Goal: Information Seeking & Learning: Understand process/instructions

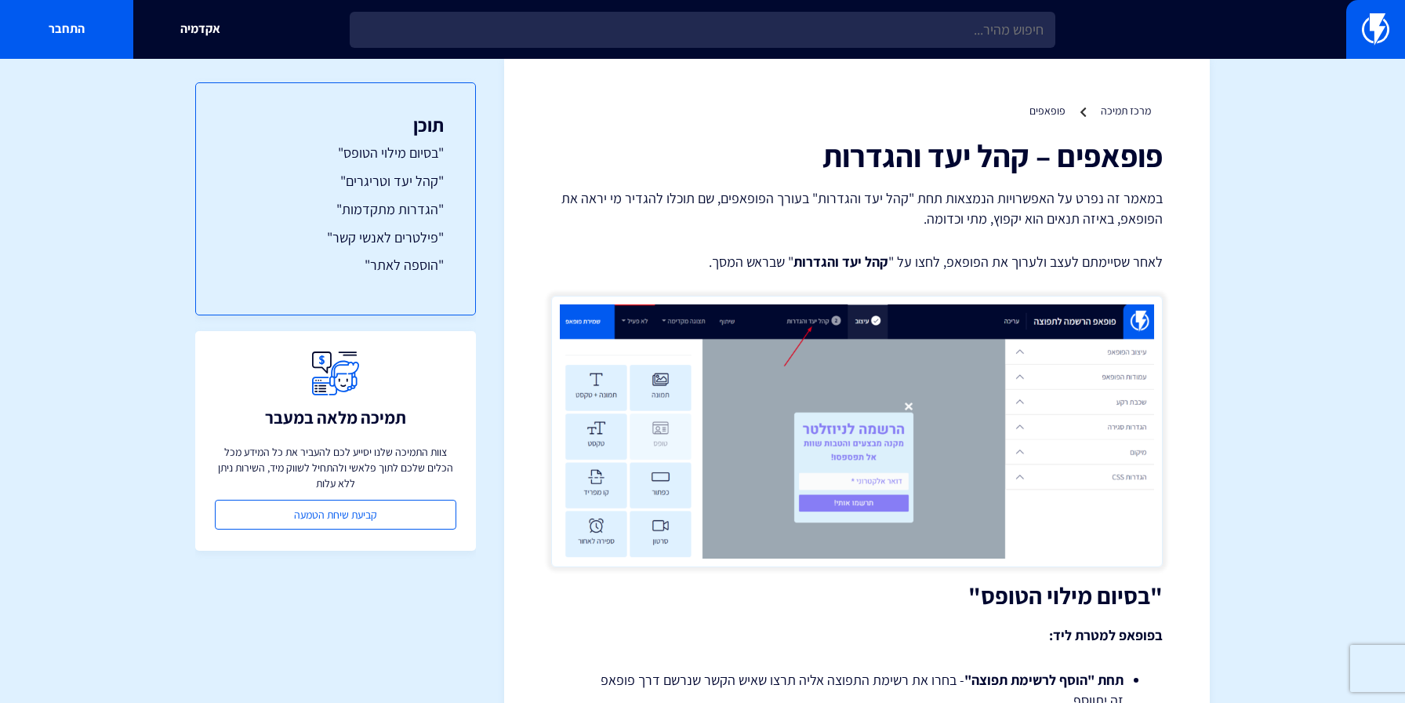
scroll to position [381, 0]
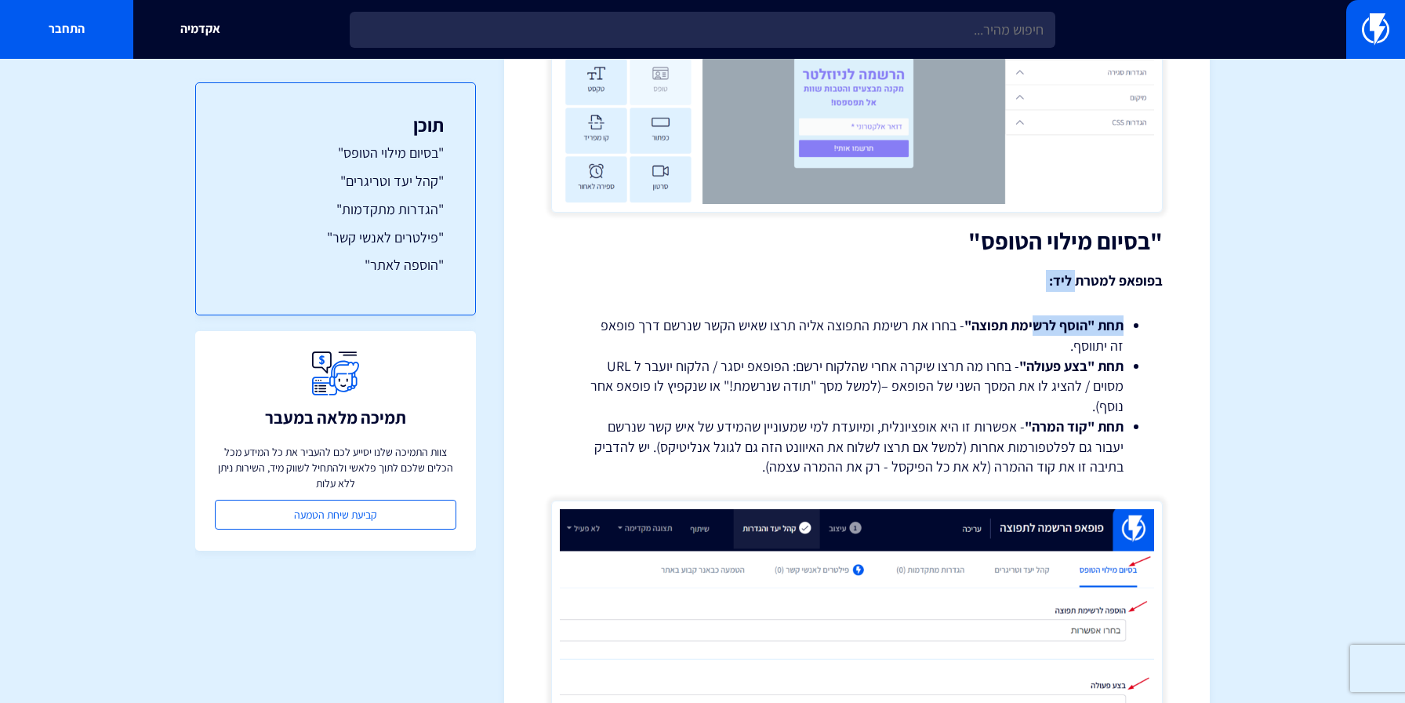
drag, startPoint x: 1079, startPoint y: 275, endPoint x: 1001, endPoint y: 381, distance: 131.3
click at [1001, 381] on li "תחת "בצע פעולה" - בחרו מה תרצו שיקרה אחרי שהלקוח ירשם: הפופאפ יסגר / הלקוח יועב…" at bounding box center [856, 386] width 533 height 60
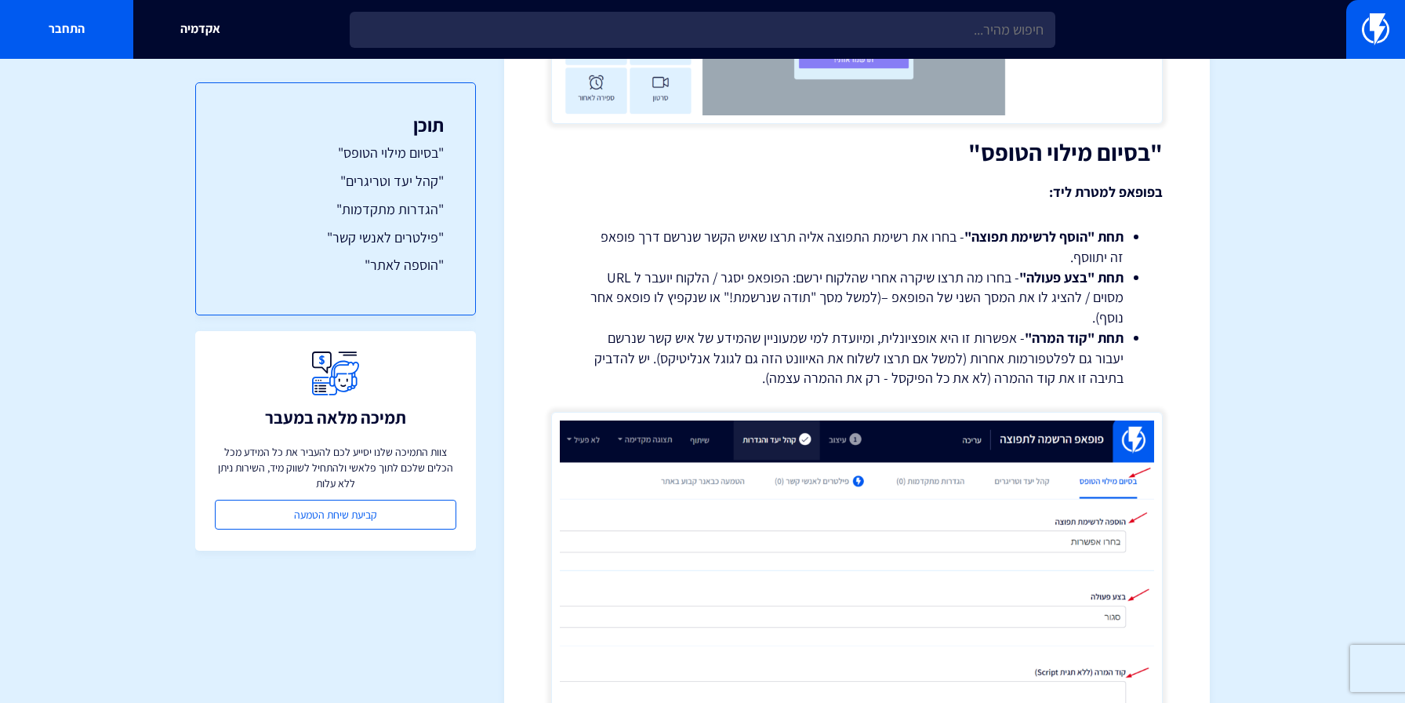
scroll to position [561, 0]
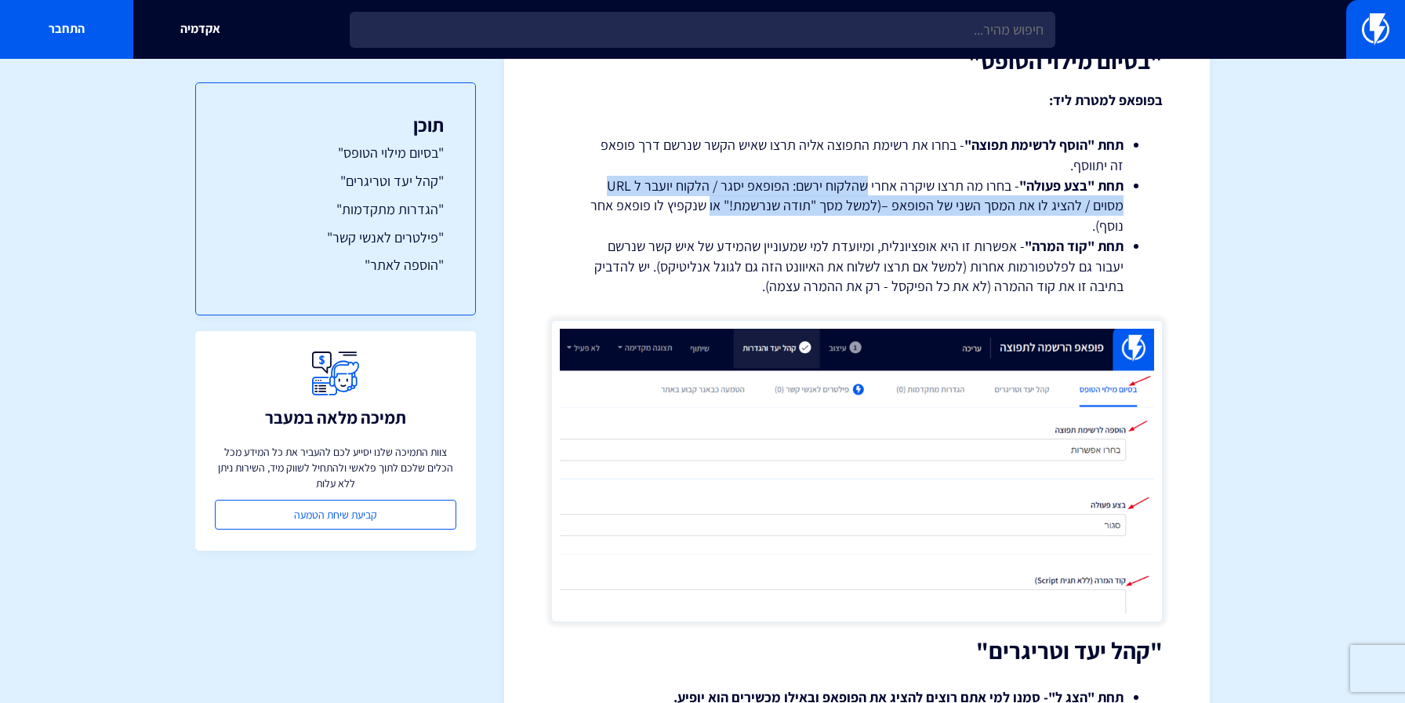
drag, startPoint x: 871, startPoint y: 183, endPoint x: 715, endPoint y: 203, distance: 157.3
click at [715, 203] on li "תחת "בצע פעולה" - בחרו מה תרצו שיקרה אחרי שהלקוח ירשם: הפופאפ יסגר / הלקוח יועב…" at bounding box center [856, 206] width 533 height 60
click at [714, 204] on li "תחת "בצע פעולה" - בחרו מה תרצו שיקרה אחרי שהלקוח ירשם: הפופאפ יסגר / הלקוח יועב…" at bounding box center [856, 206] width 533 height 60
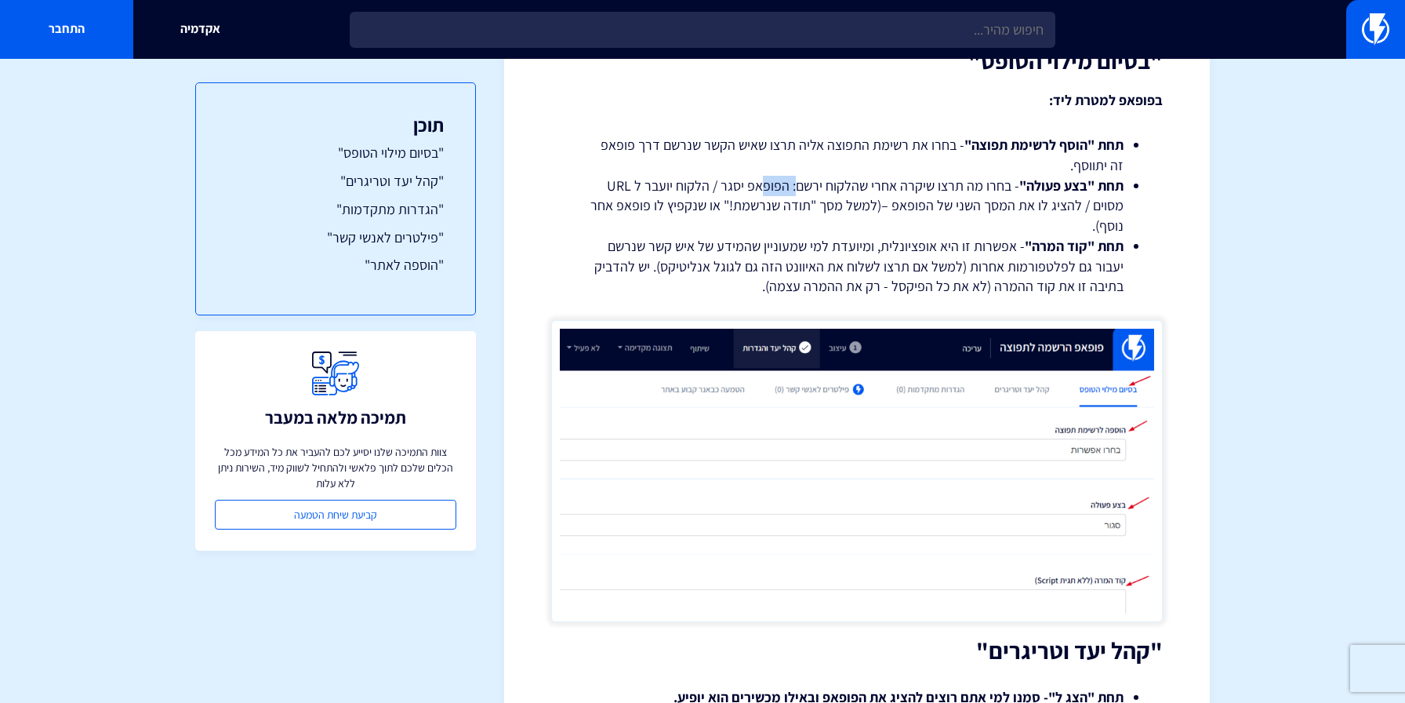
drag, startPoint x: 797, startPoint y: 184, endPoint x: 744, endPoint y: 187, distance: 53.4
click at [763, 184] on li "תחת "בצע פעולה" - בחרו מה תרצו שיקרה אחרי שהלקוח ירשם: הפופאפ יסגר / הלקוח יועב…" at bounding box center [856, 206] width 533 height 60
click at [744, 187] on li "תחת "בצע פעולה" - בחרו מה תרצו שיקרה אחרי שהלקוח ירשם: הפופאפ יסגר / הלקוח יועב…" at bounding box center [856, 206] width 533 height 60
drag, startPoint x: 1047, startPoint y: 238, endPoint x: 998, endPoint y: 266, distance: 55.8
click at [1015, 250] on li "תחת "קוד המרה" - אפשרות זו היא אופציונלית, ומיועדת למי שמעוניין שהמידע של איש ק…" at bounding box center [856, 266] width 533 height 60
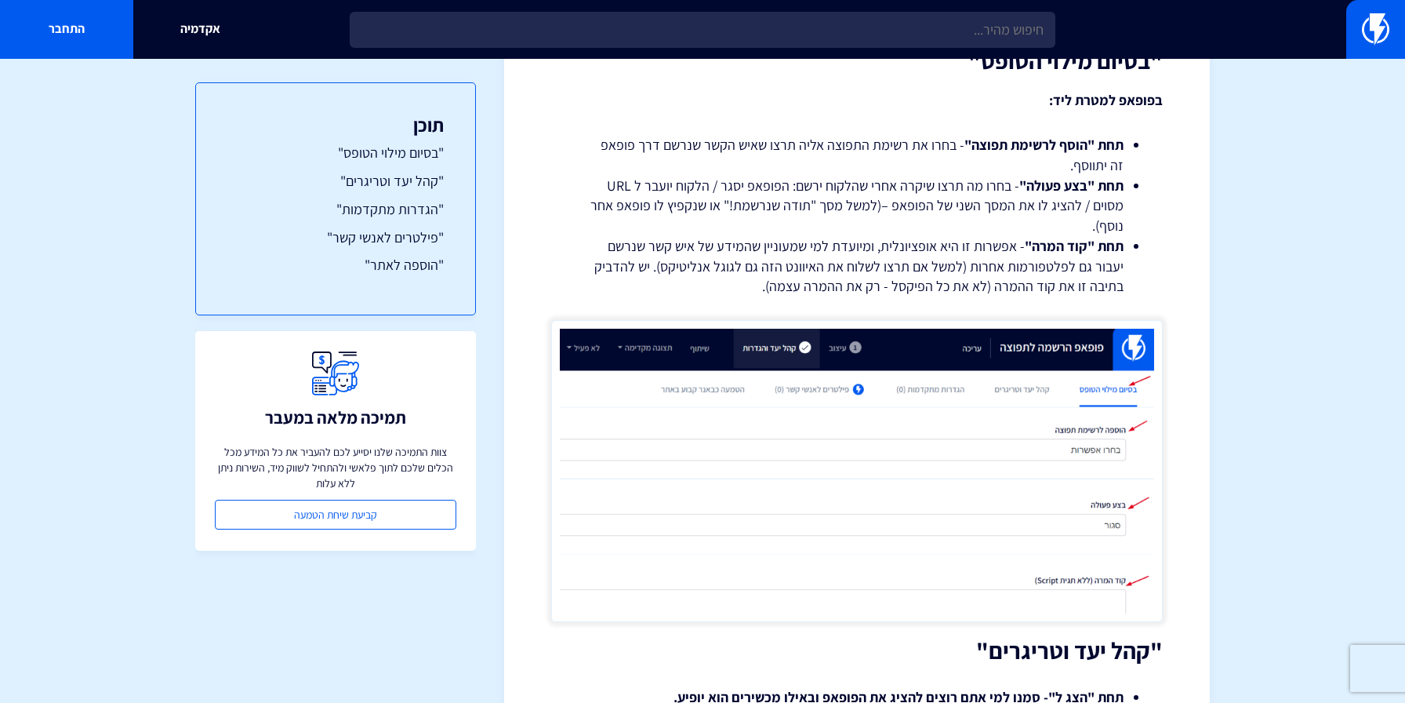
click at [998, 266] on li "תחת "קוד המרה" - אפשרות זו היא אופציונלית, ומיועדת למי שמעוניין שהמידע של איש ק…" at bounding box center [856, 266] width 533 height 60
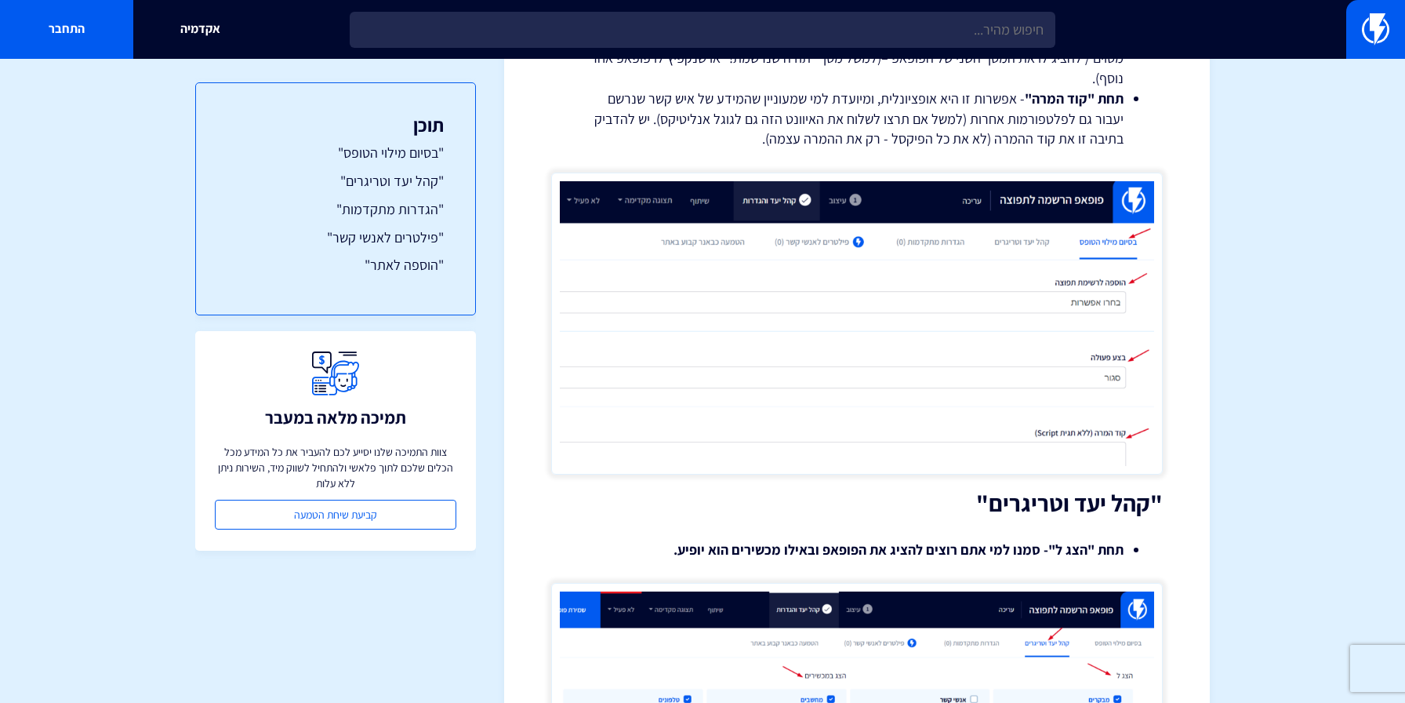
scroll to position [732, 0]
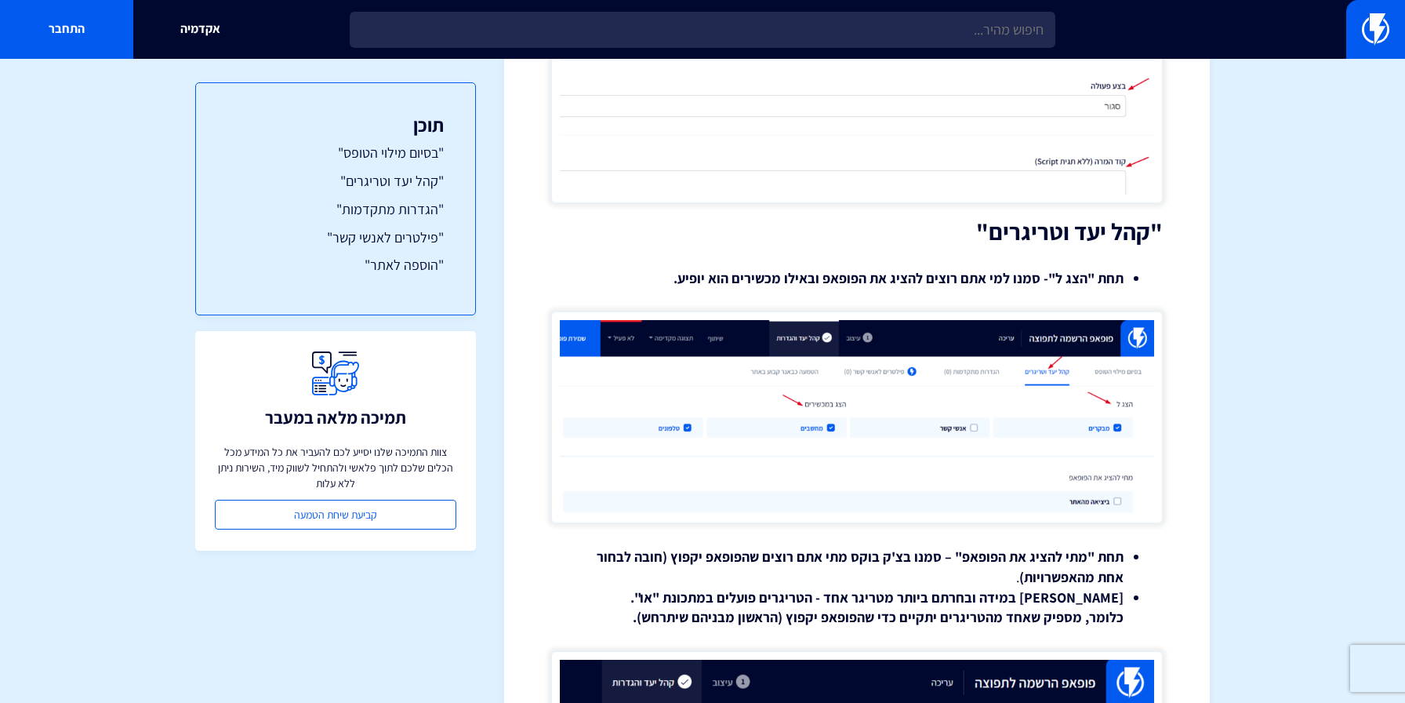
scroll to position [1044, 0]
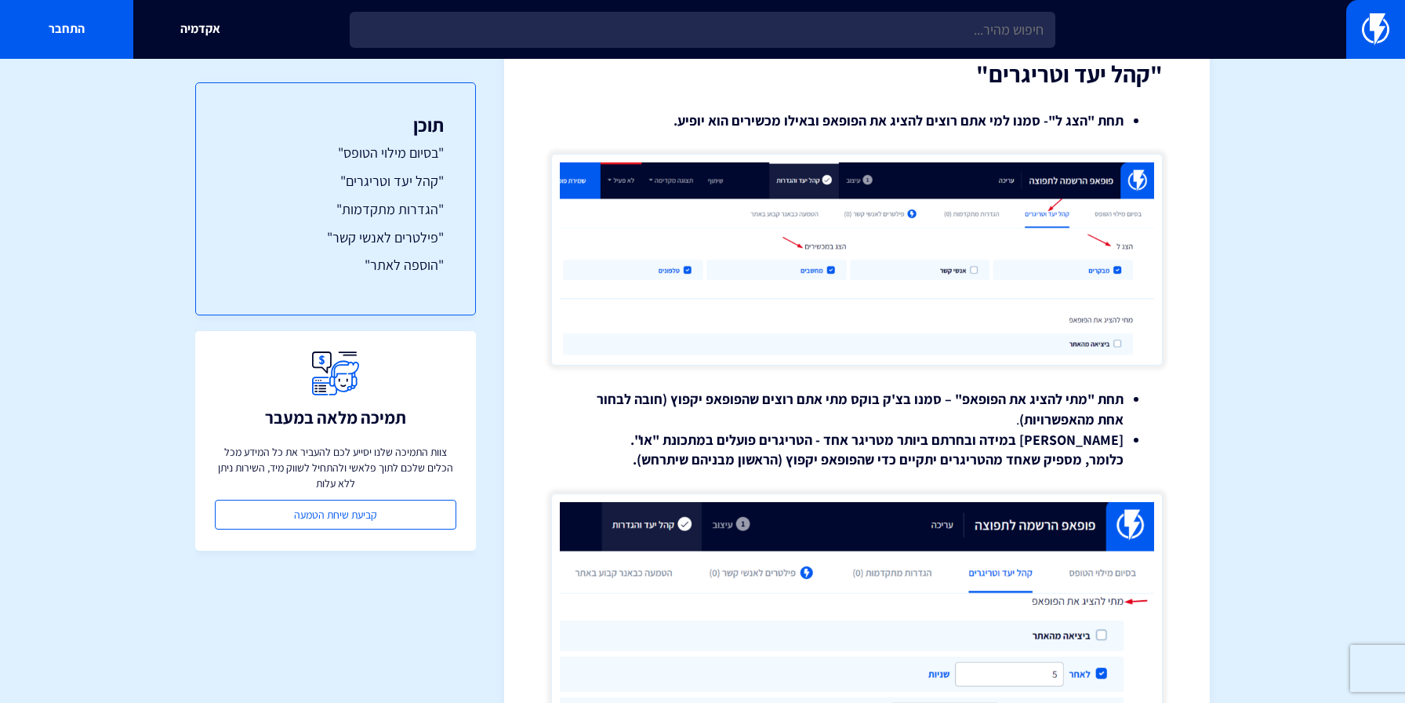
scroll to position [1448, 0]
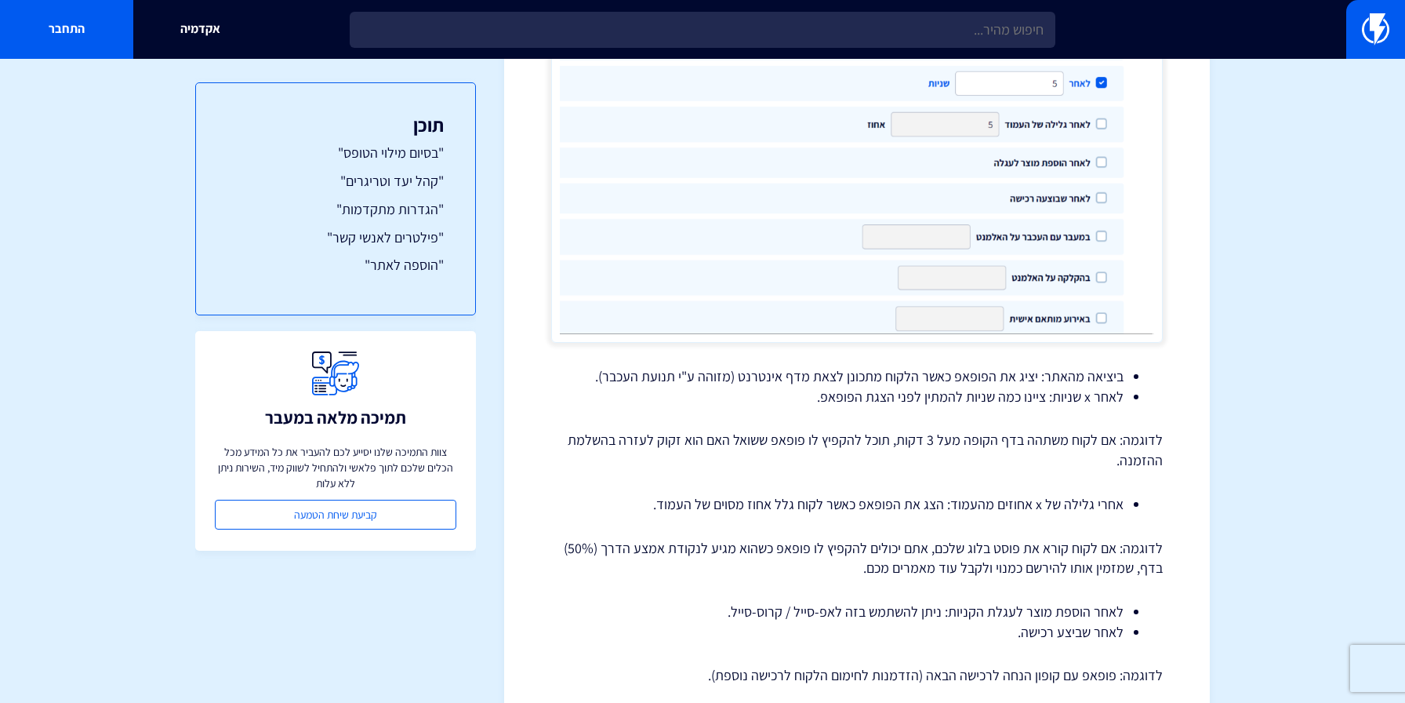
scroll to position [1769, 0]
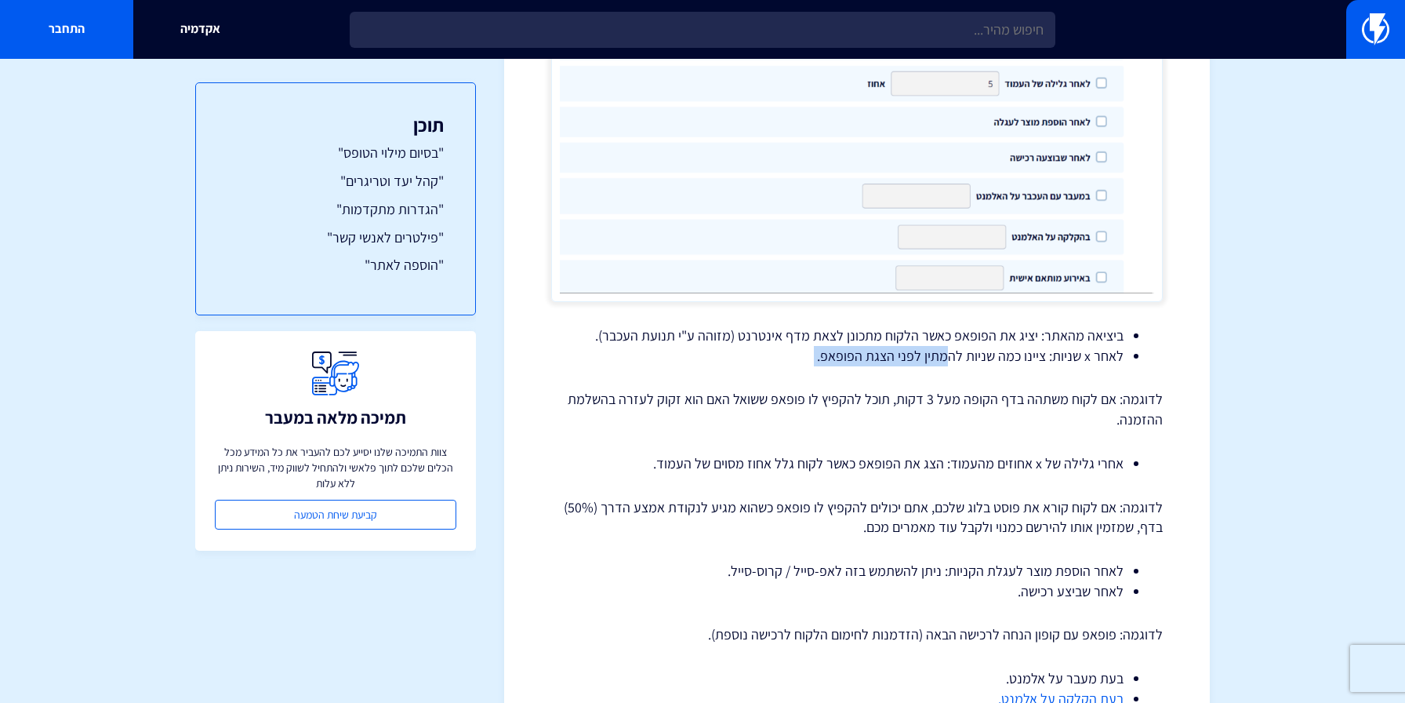
drag, startPoint x: 953, startPoint y: 351, endPoint x: 896, endPoint y: 376, distance: 61.8
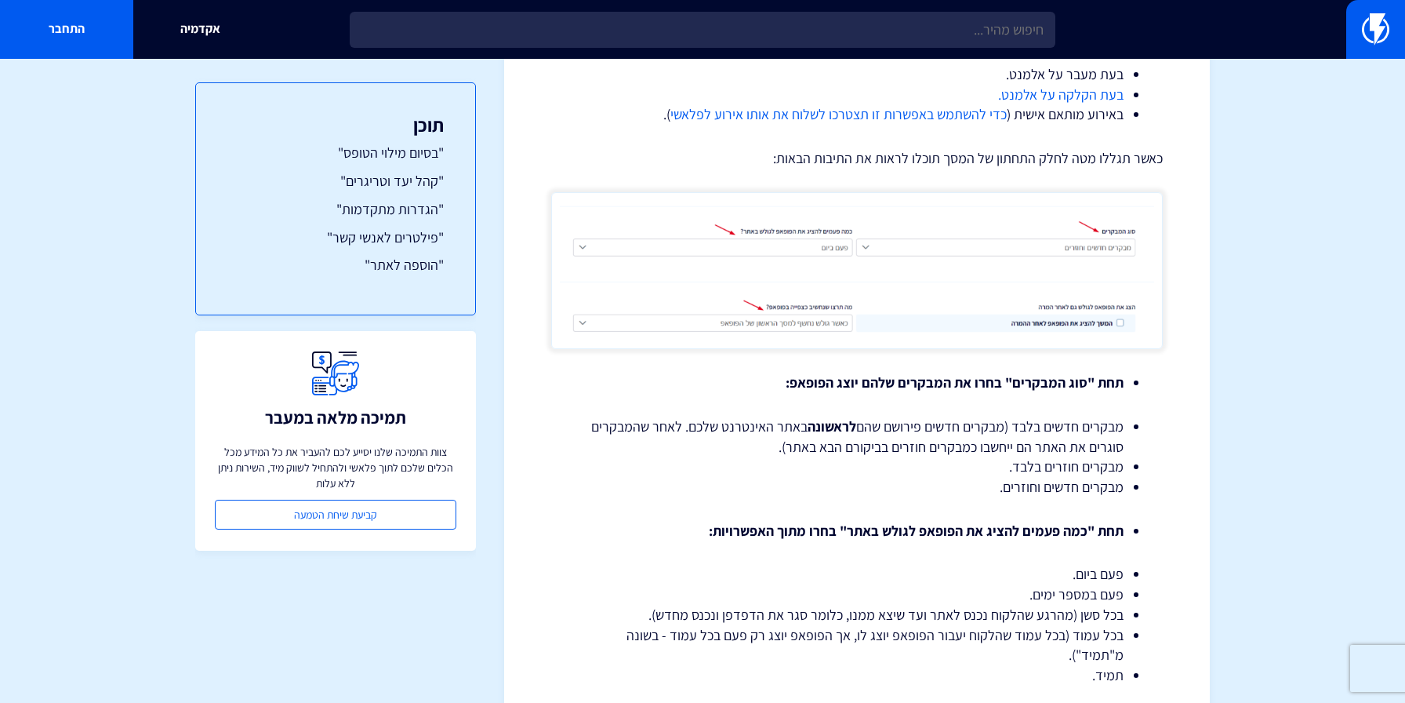
scroll to position [2517, 0]
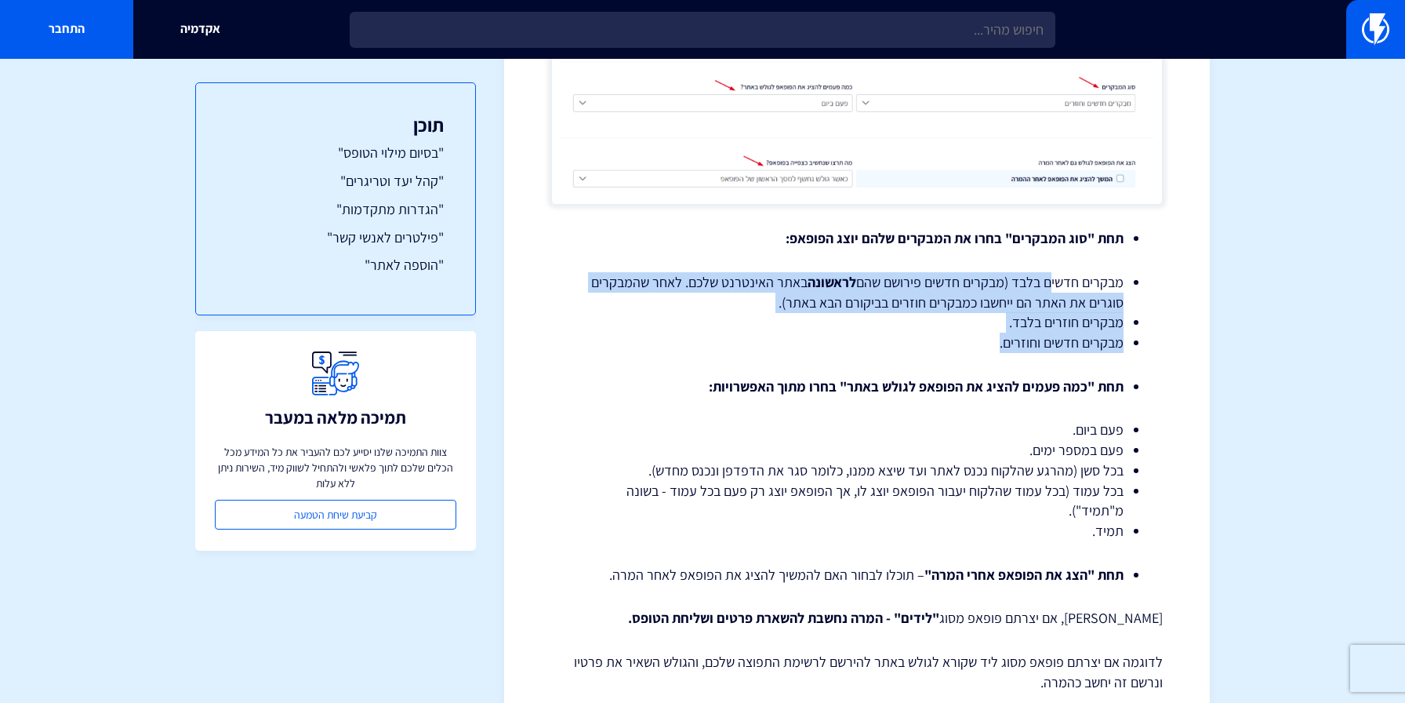
drag, startPoint x: 1052, startPoint y: 273, endPoint x: 935, endPoint y: 367, distance: 150.6
click at [936, 365] on div "פופאפים – קהל יעד והגדרות במאמר זה נפרט על האפשרויות הנמצאות תחת "קהל יעד והגדר…" at bounding box center [857, 223] width 612 height 5150
click at [935, 367] on div "פופאפים – קהל יעד והגדרות במאמר זה נפרט על האפשרויות הנמצאות תחת "קהל יעד והגדר…" at bounding box center [857, 223] width 612 height 5150
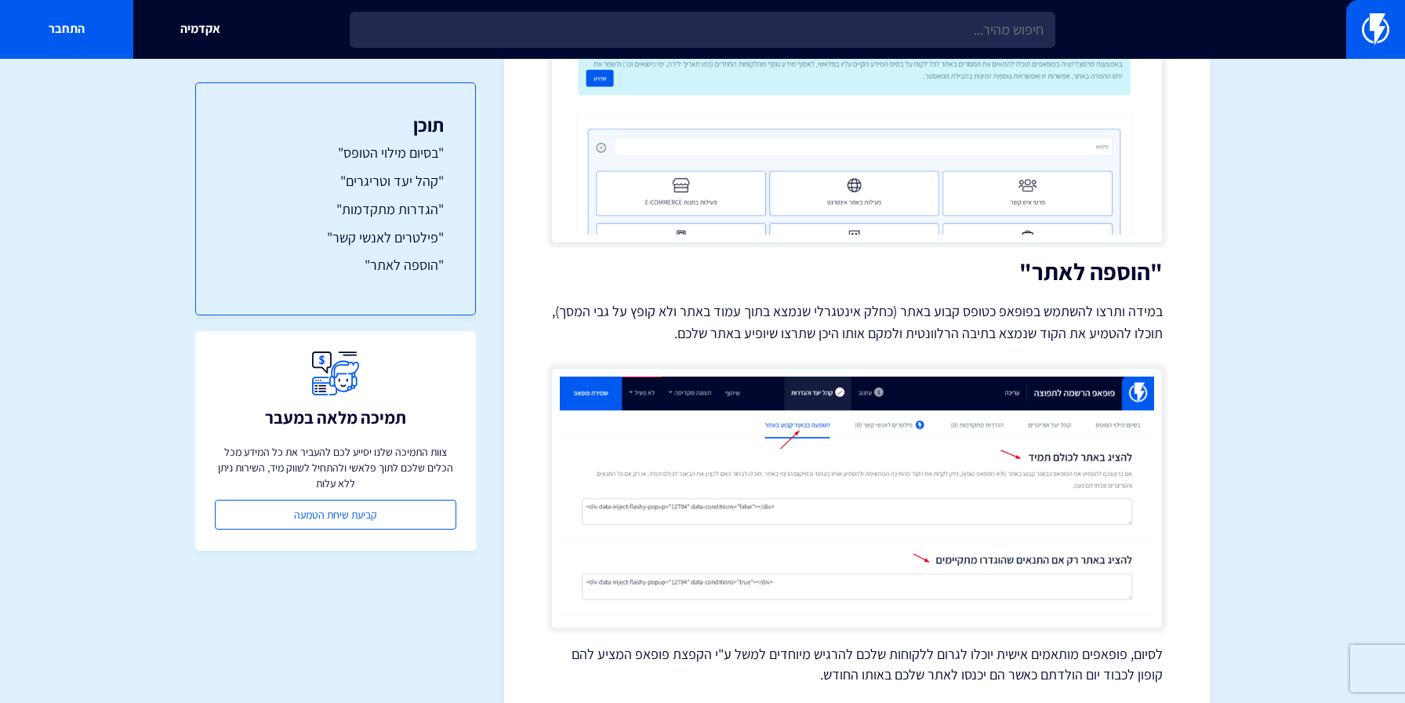
scroll to position [4706, 0]
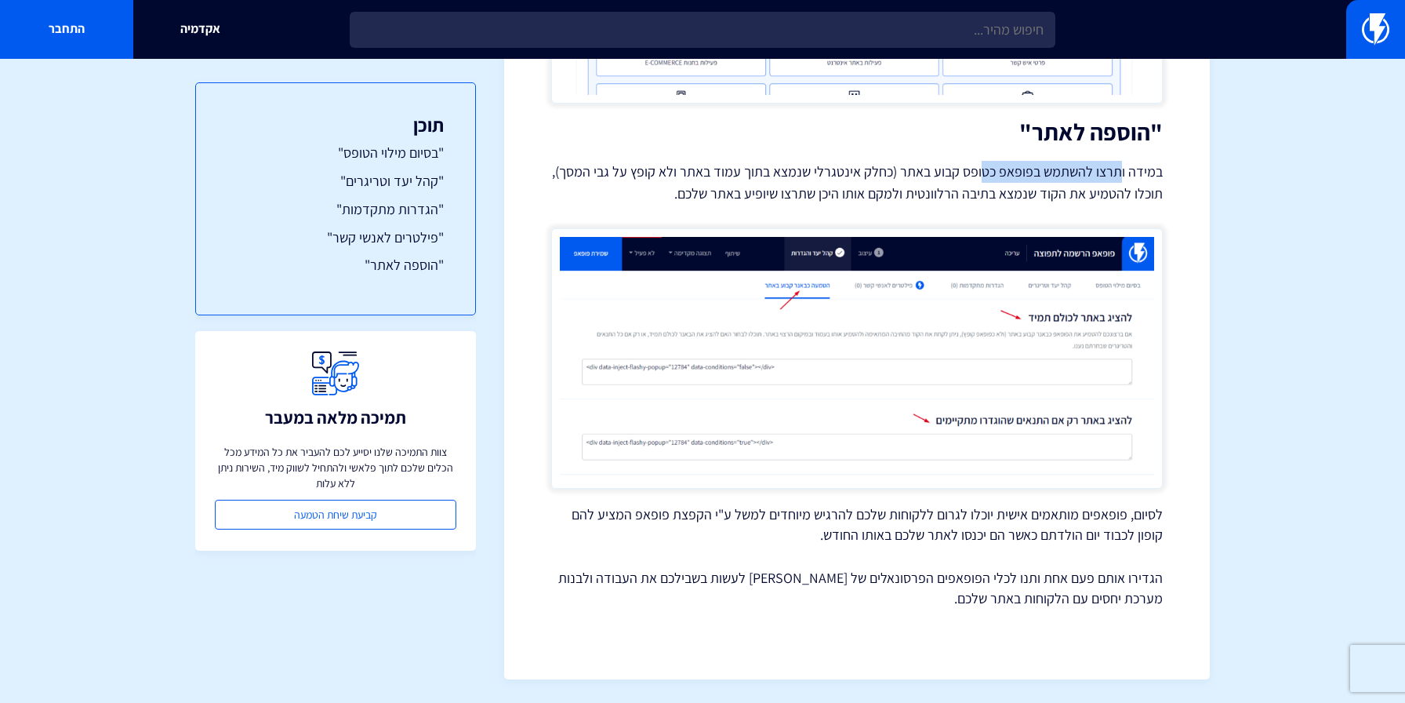
drag, startPoint x: 1122, startPoint y: 176, endPoint x: 977, endPoint y: 183, distance: 145.3
click at [979, 182] on p "במידה ותרצו להשתמש בפופאפ כטופס קבוע באתר (כחלק אינטגרלי שנמצא בתוך עמוד באתר ו…" at bounding box center [857, 183] width 612 height 44
click at [977, 183] on p "במידה ותרצו להשתמש בפופאפ כטופס קבוע באתר (כחלק אינטגרלי שנמצא בתוך עמוד באתר ו…" at bounding box center [857, 183] width 612 height 44
drag, startPoint x: 941, startPoint y: 174, endPoint x: 802, endPoint y: 174, distance: 138.8
click at [808, 174] on p "במידה ותרצו להשתמש בפופאפ כטופס קבוע באתר (כחלק אינטגרלי שנמצא בתוך עמוד באתר ו…" at bounding box center [857, 183] width 612 height 44
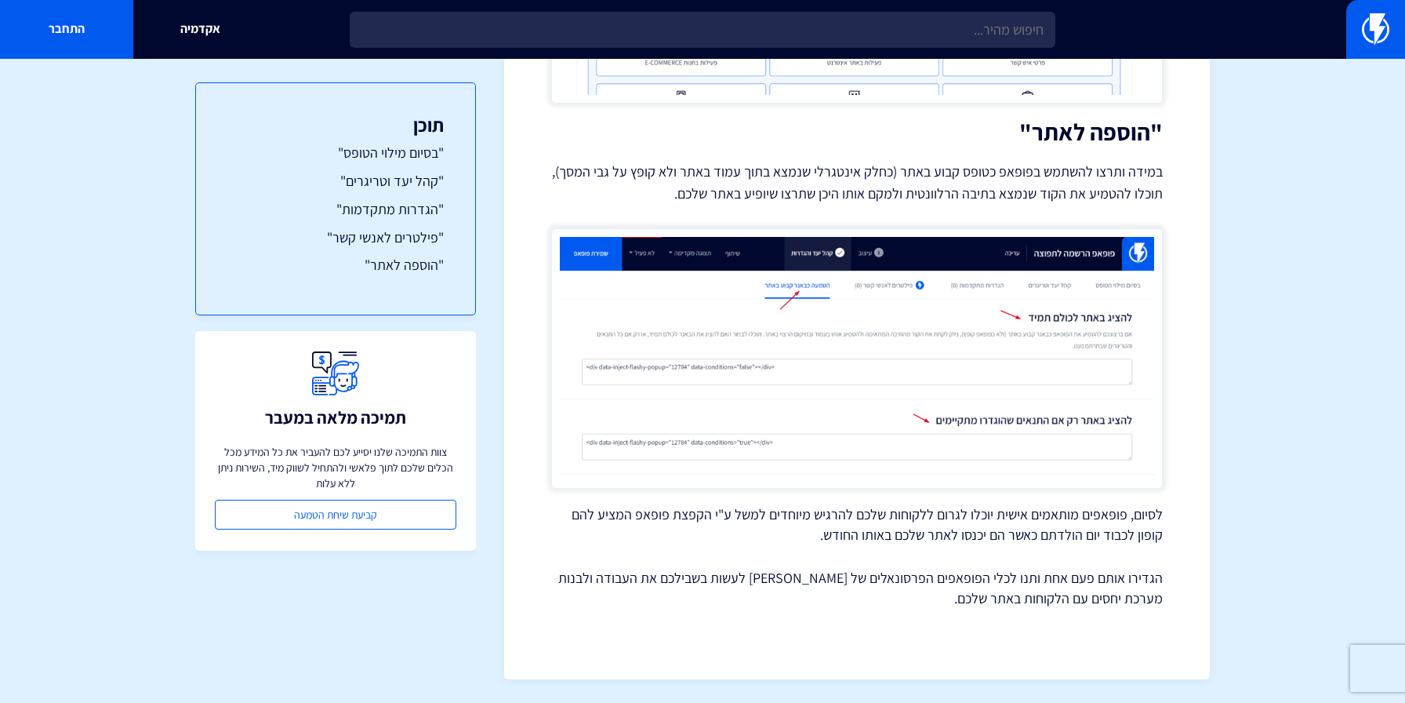
click at [802, 174] on p "במידה ותרצו להשתמש בפופאפ כטופס קבוע באתר (כחלק אינטגרלי שנמצא בתוך עמוד באתר ו…" at bounding box center [857, 183] width 612 height 44
drag, startPoint x: 806, startPoint y: 173, endPoint x: 688, endPoint y: 173, distance: 118.4
click at [690, 173] on p "במידה ותרצו להשתמש בפופאפ כטופס קבוע באתר (כחלק אינטגרלי שנמצא בתוך עמוד באתר ו…" at bounding box center [857, 183] width 612 height 44
click at [688, 173] on p "במידה ותרצו להשתמש בפופאפ כטופס קבוע באתר (כחלק אינטגרלי שנמצא בתוך עמוד באתר ו…" at bounding box center [857, 183] width 612 height 44
drag, startPoint x: 1139, startPoint y: 196, endPoint x: 952, endPoint y: 196, distance: 186.6
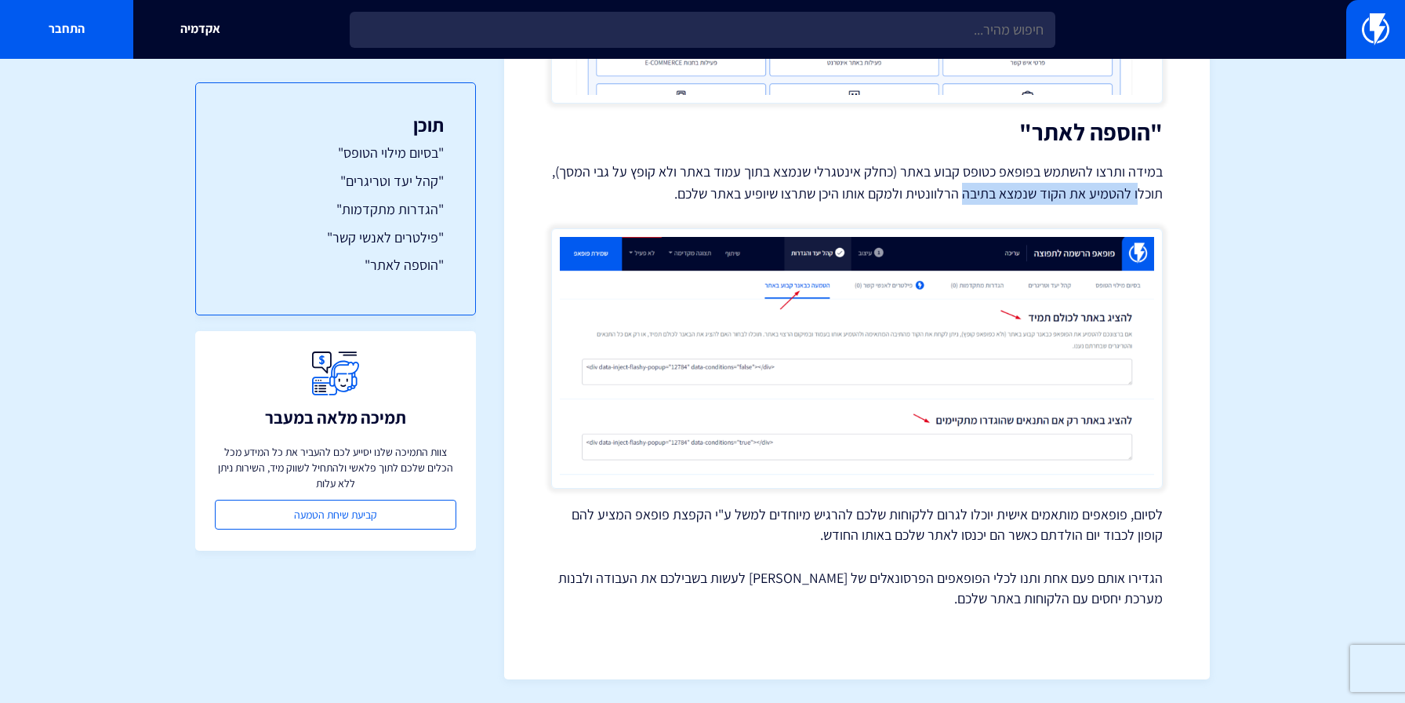
click at [957, 196] on p "במידה ותרצו להשתמש בפופאפ כטופס קבוע באתר (כחלק אינטגרלי שנמצא בתוך עמוד באתר ו…" at bounding box center [857, 183] width 612 height 44
click at [952, 196] on p "במידה ותרצו להשתמש בפופאפ כטופס קבוע באתר (כחלק אינטגרלי שנמצא בתוך עמוד באתר ו…" at bounding box center [857, 183] width 612 height 44
drag, startPoint x: 952, startPoint y: 196, endPoint x: 792, endPoint y: 196, distance: 160.0
click at [797, 196] on p "במידה ותרצו להשתמש בפופאפ כטופס קבוע באתר (כחלק אינטגרלי שנמצא בתוך עמוד באתר ו…" at bounding box center [857, 183] width 612 height 44
click at [787, 196] on p "במידה ותרצו להשתמש בפופאפ כטופס קבוע באתר (כחלק אינטגרלי שנמצא בתוך עמוד באתר ו…" at bounding box center [857, 183] width 612 height 44
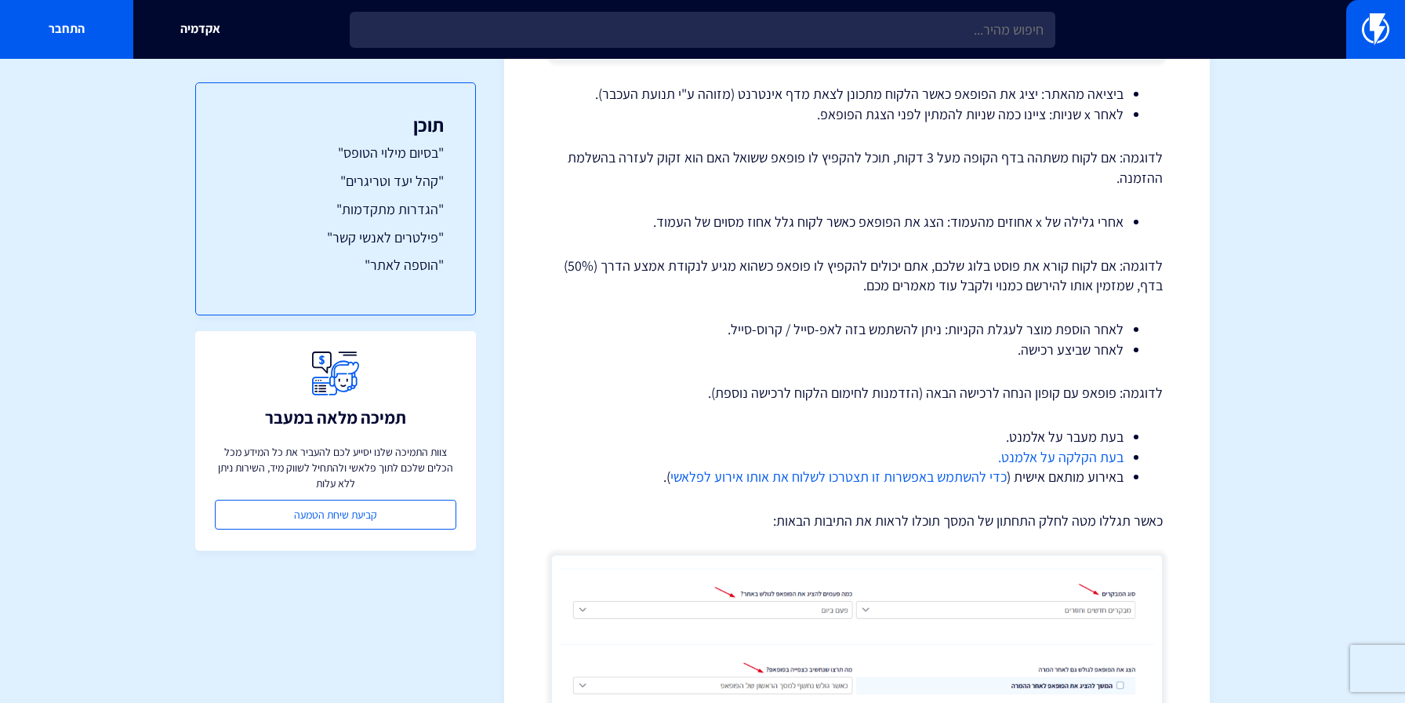
scroll to position [2010, 0]
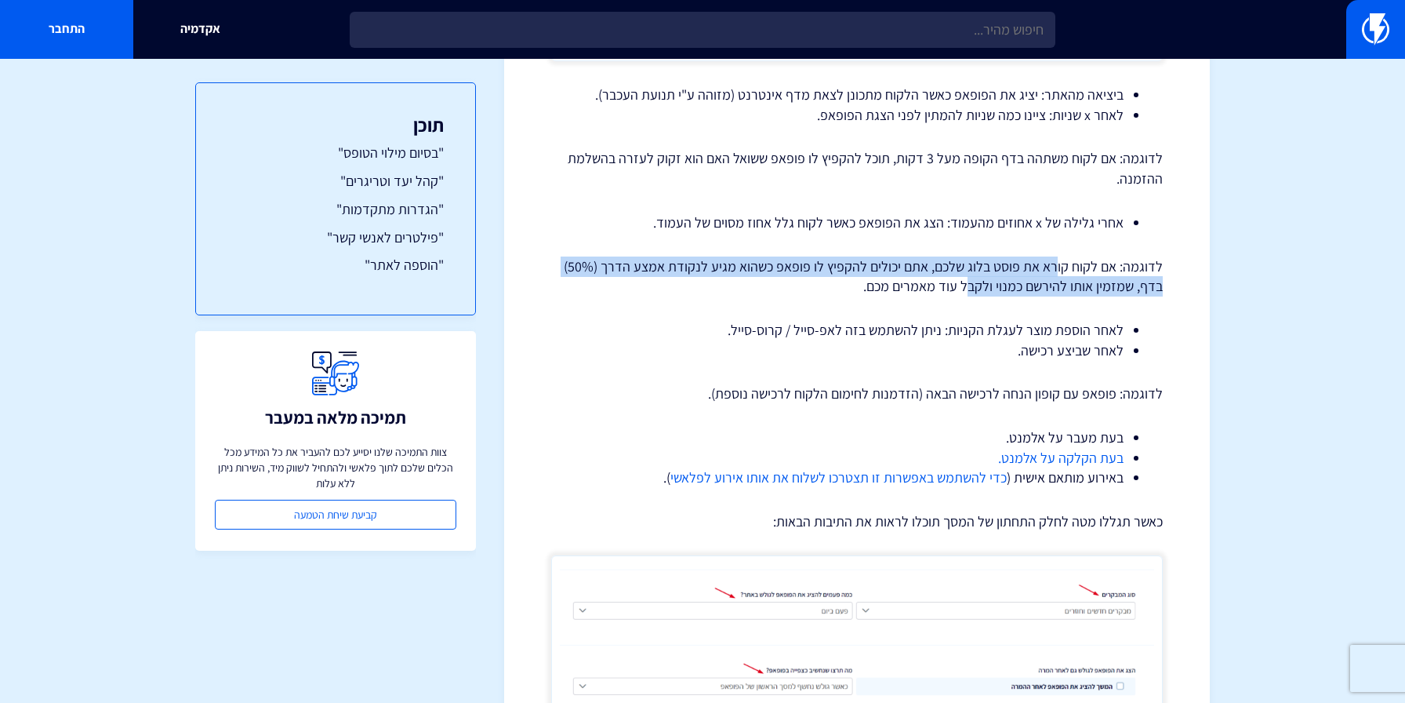
drag, startPoint x: 1060, startPoint y: 260, endPoint x: 960, endPoint y: 284, distance: 103.3
click at [966, 284] on p "לדוגמה: אם לקוח קורא את פוסט בלוג שלכם, אתם יכולים להקפיץ לו פופאפ כשהוא מגיע ל…" at bounding box center [857, 276] width 612 height 40
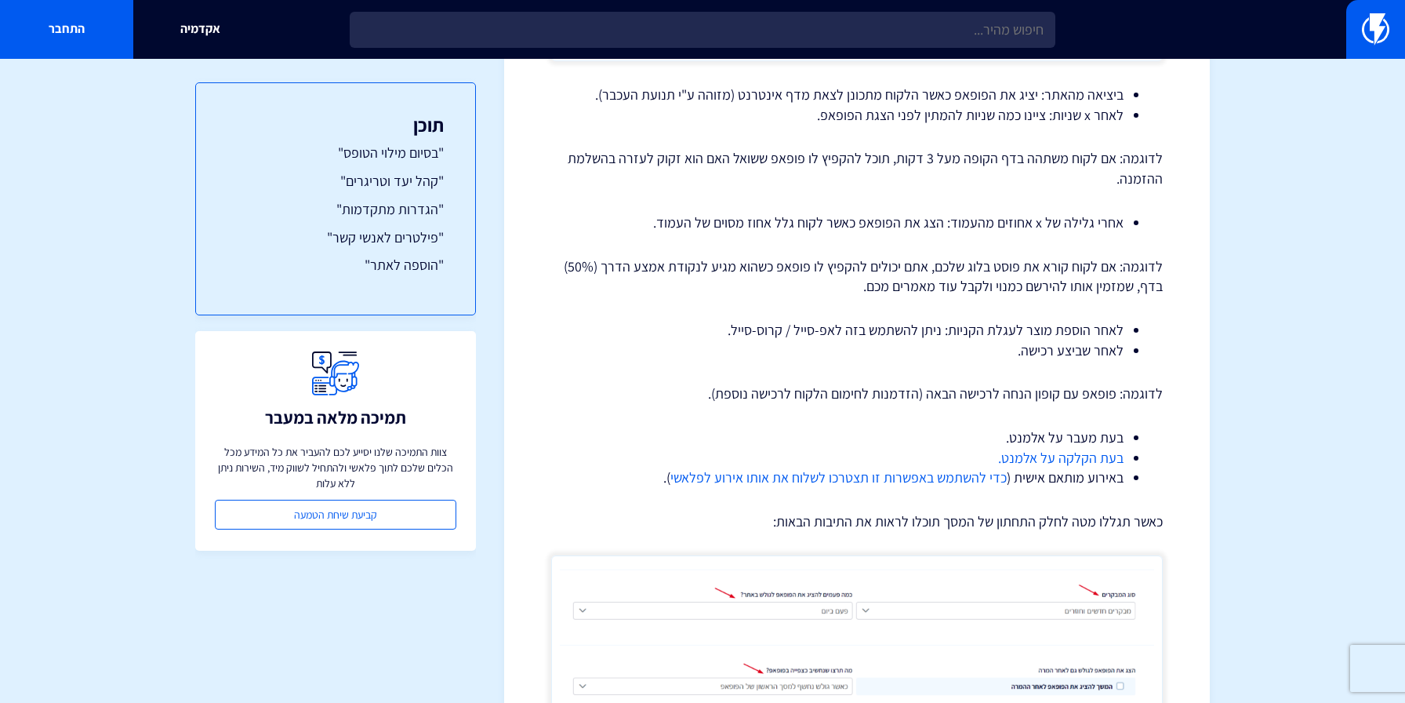
click at [960, 284] on p "לדוגמה: אם לקוח קורא את פוסט בלוג שלכם, אתם יכולים להקפיץ לו פופאפ כשהוא מגיע ל…" at bounding box center [857, 276] width 612 height 40
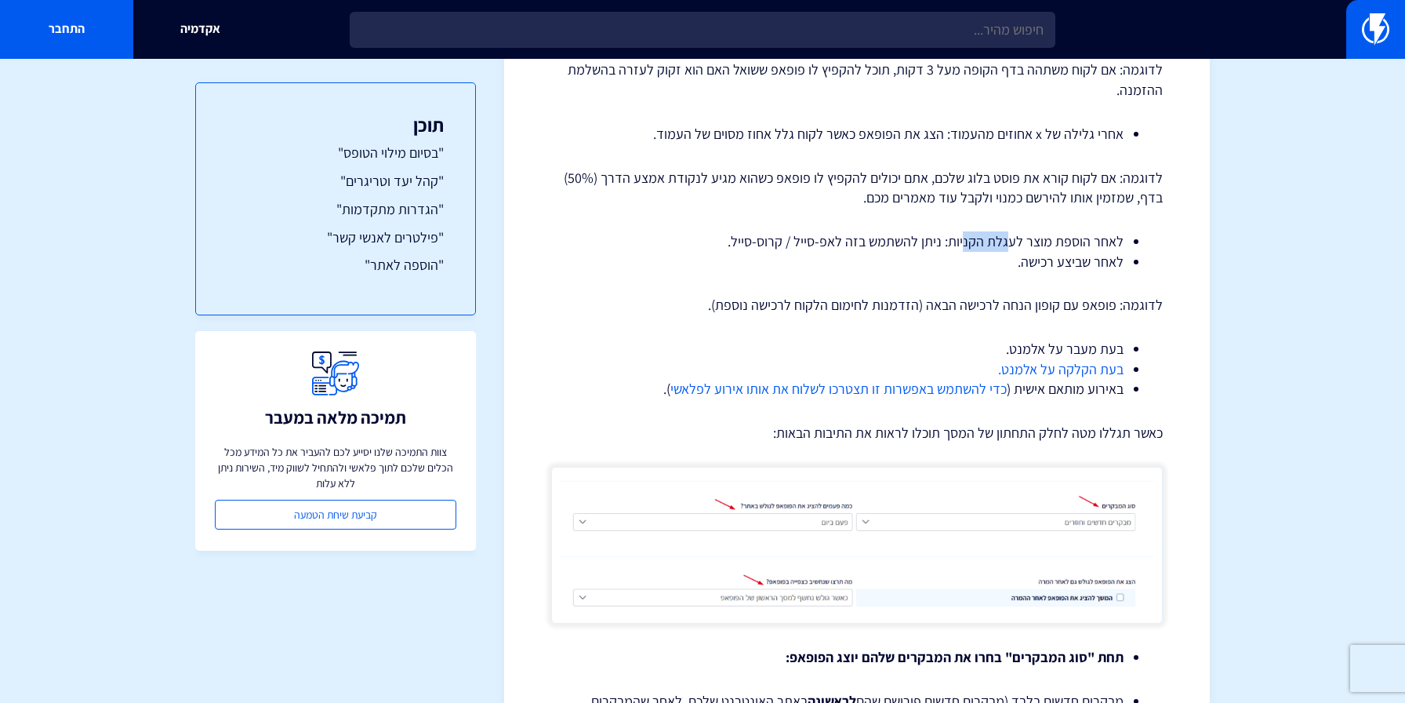
drag, startPoint x: 1012, startPoint y: 232, endPoint x: 946, endPoint y: 243, distance: 67.5
click at [953, 239] on li "לאחר הוספת מוצר לעגלת הקניות: ניתן להשתמש בזה לאפ-סייל / קרוס-סייל." at bounding box center [856, 241] width 533 height 20
click at [946, 243] on li "לאחר הוספת מוצר לעגלת הקניות: ניתן להשתמש בזה לאפ-סייל / קרוס-סייל." at bounding box center [856, 241] width 533 height 20
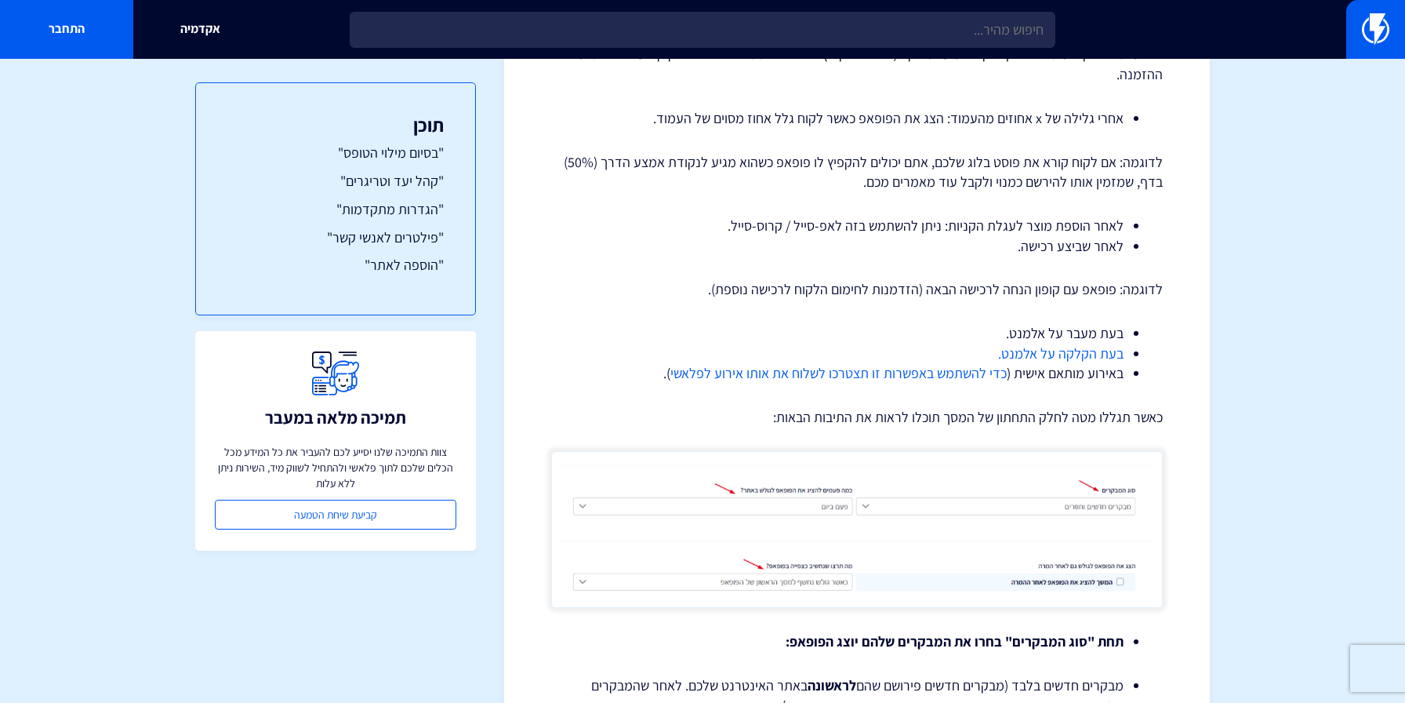
scroll to position [2120, 0]
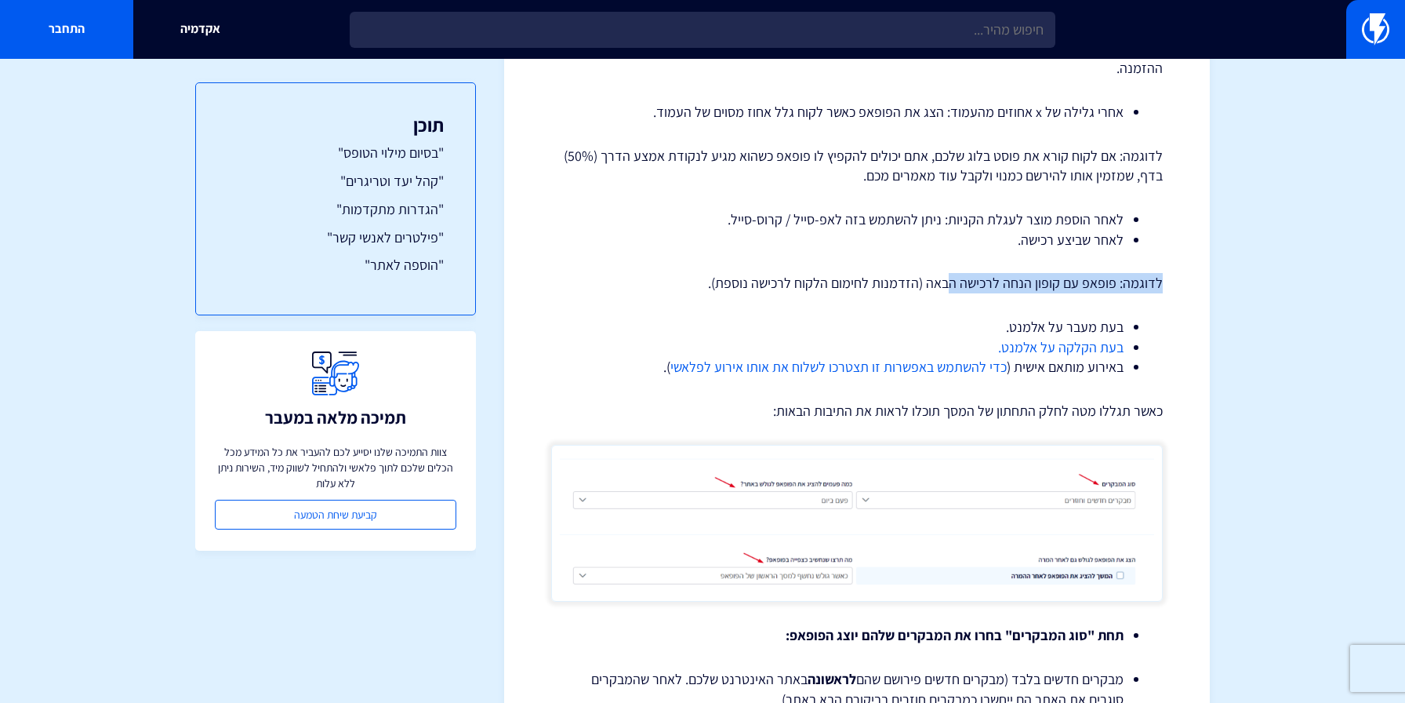
drag, startPoint x: 1075, startPoint y: 272, endPoint x: 949, endPoint y: 280, distance: 126.5
click at [953, 280] on div "פופאפים – קהל יעד והגדרות במאמר זה נפרט על האפשרויות הנמצאות תחת "קהל יעד והגדר…" at bounding box center [857, 619] width 612 height 5150
click at [949, 280] on p "לדוגמה: פופאפ עם קופון הנחה לרכישה הבאה (הזדמנות לחימום הלקוח לרכישה נוספת)." at bounding box center [857, 283] width 612 height 20
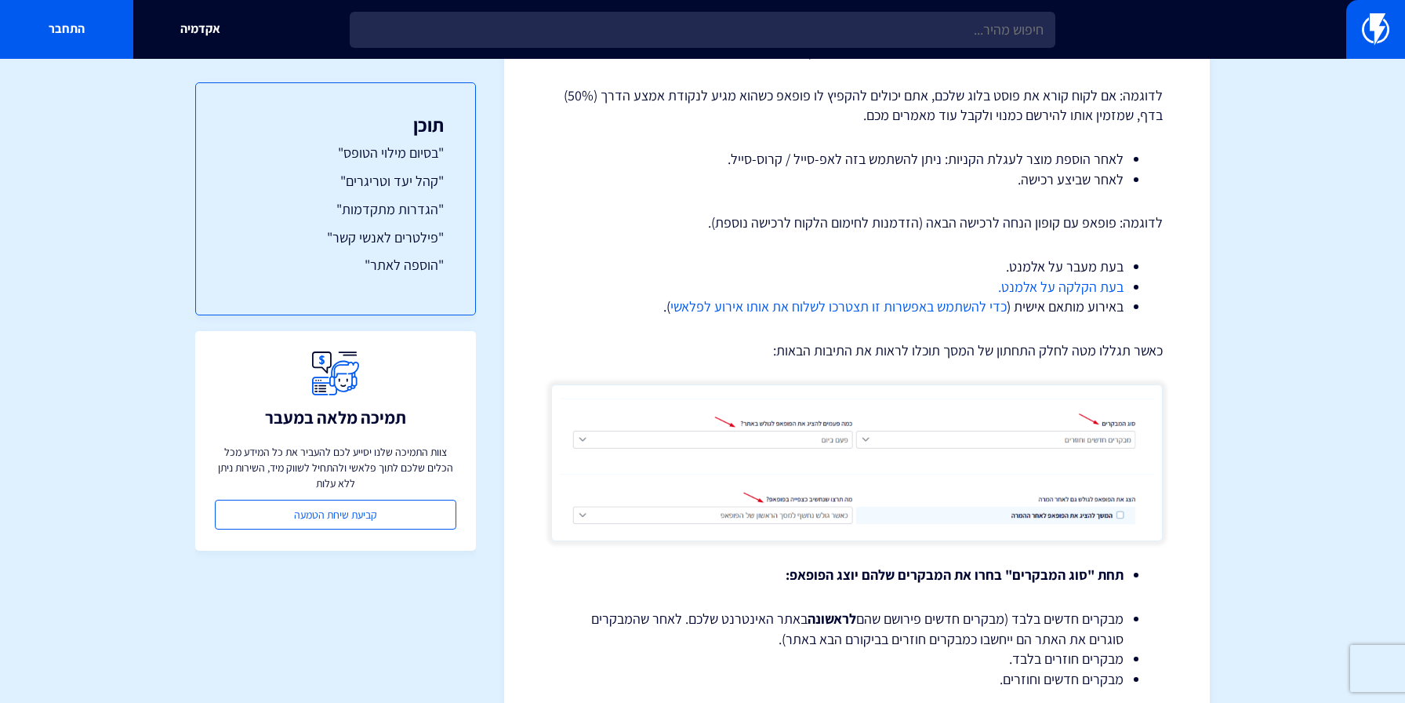
click at [1193, 288] on div "מרכז תמיכה פופאפים פופאפים – קהל יעד והגדרות במאמר זה נפרט על האפשרויות הנמצאות…" at bounding box center [857, 553] width 706 height 5303
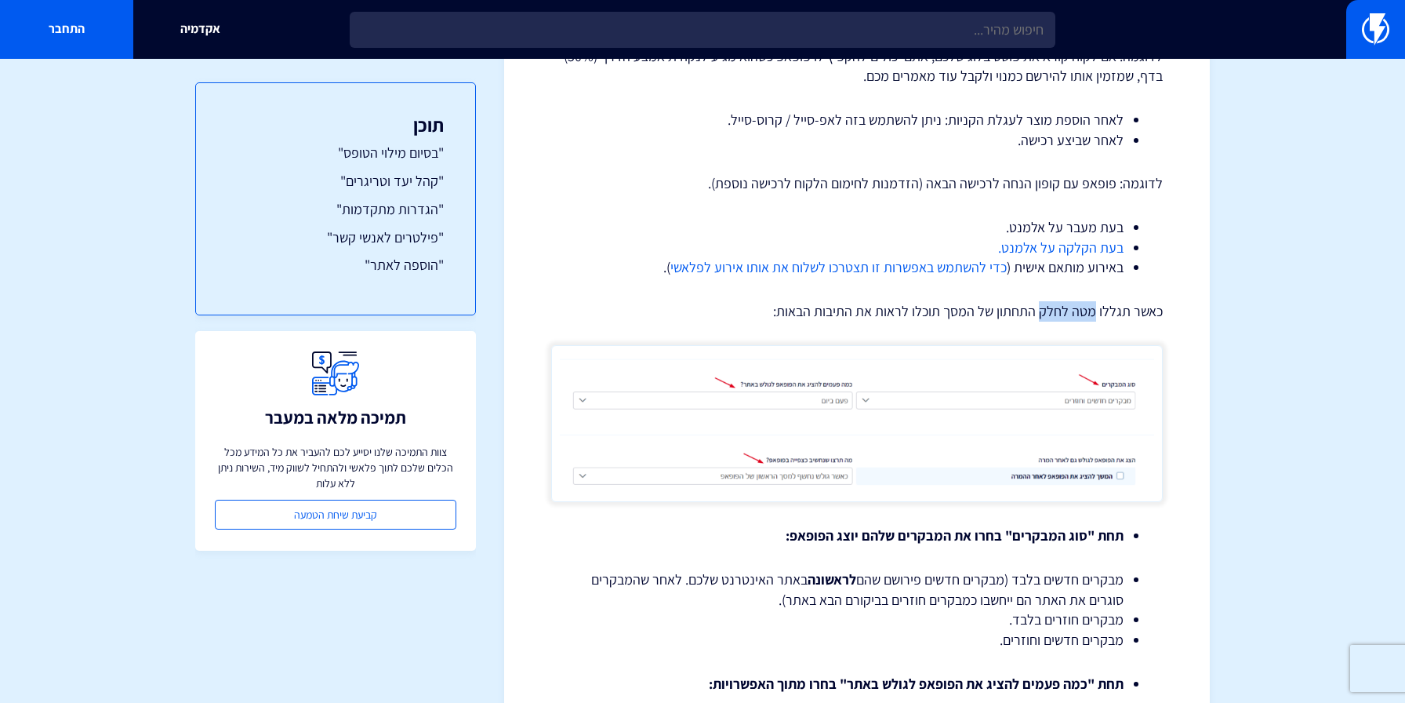
drag, startPoint x: 1096, startPoint y: 307, endPoint x: 1010, endPoint y: 307, distance: 86.3
click at [1015, 307] on p "כאשר תגללו מטה לחלק התחתון של המסך תוכלו לראות את התיבות הבאות:" at bounding box center [857, 311] width 612 height 20
click at [1010, 307] on p "כאשר תגללו מטה לחלק התחתון של המסך תוכלו לראות את התיבות הבאות:" at bounding box center [857, 311] width 612 height 20
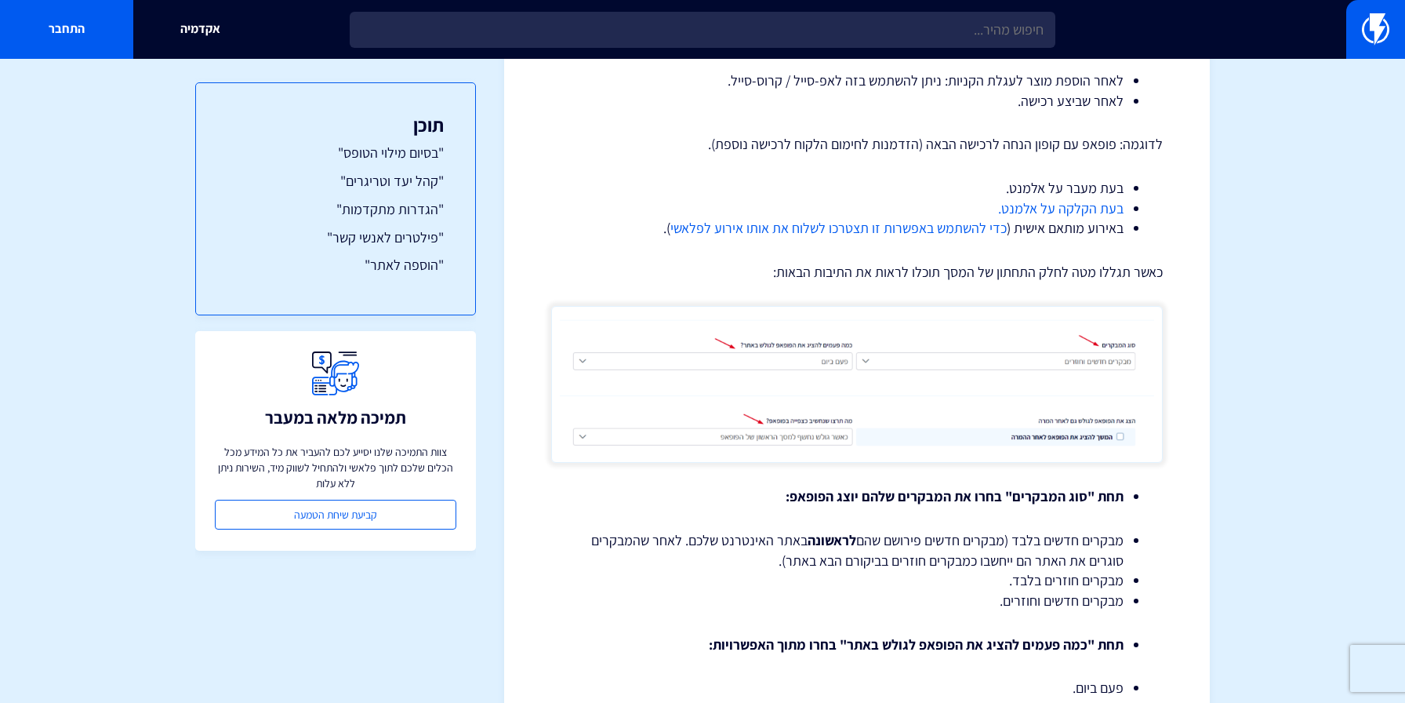
scroll to position [2276, 0]
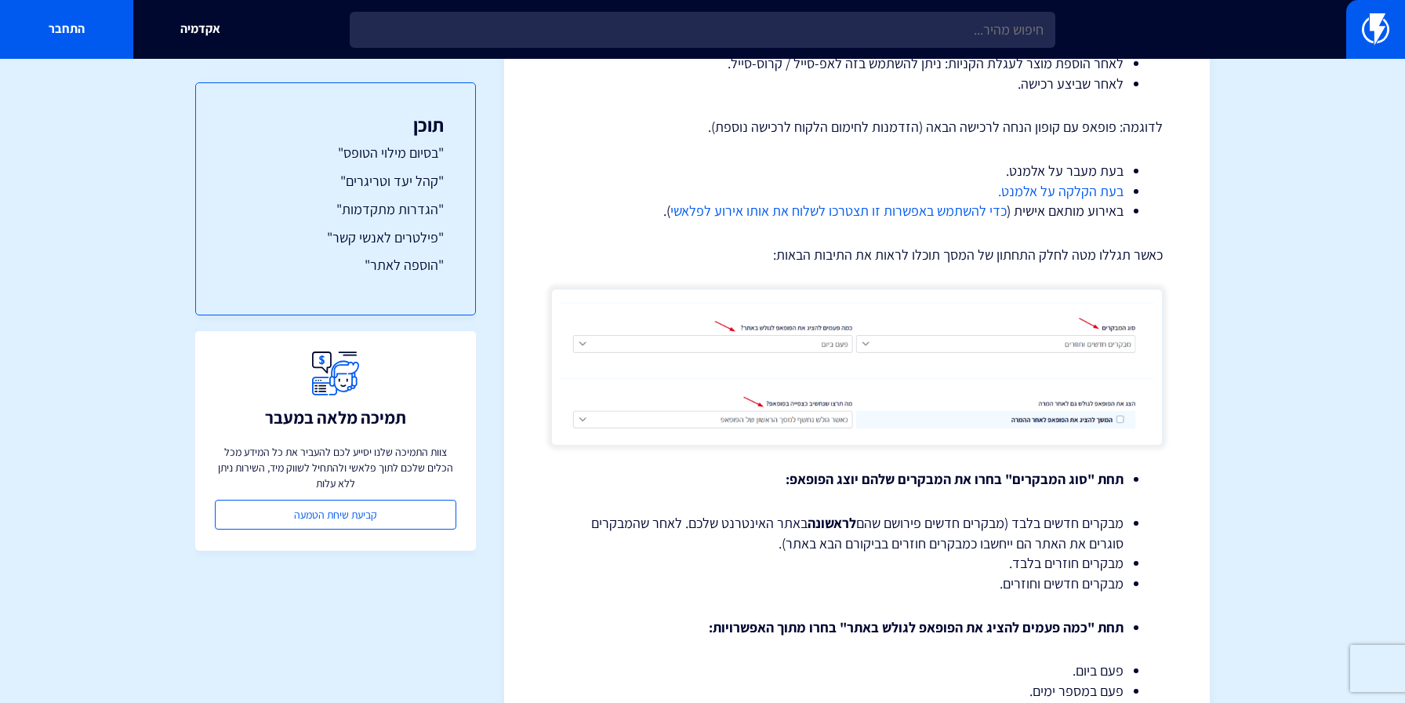
click at [1190, 333] on div "מרכז תמיכה פופאפים פופאפים – קהל יעד והגדרות במאמר זה נפרט על האפשרויות הנמצאות…" at bounding box center [857, 457] width 706 height 5303
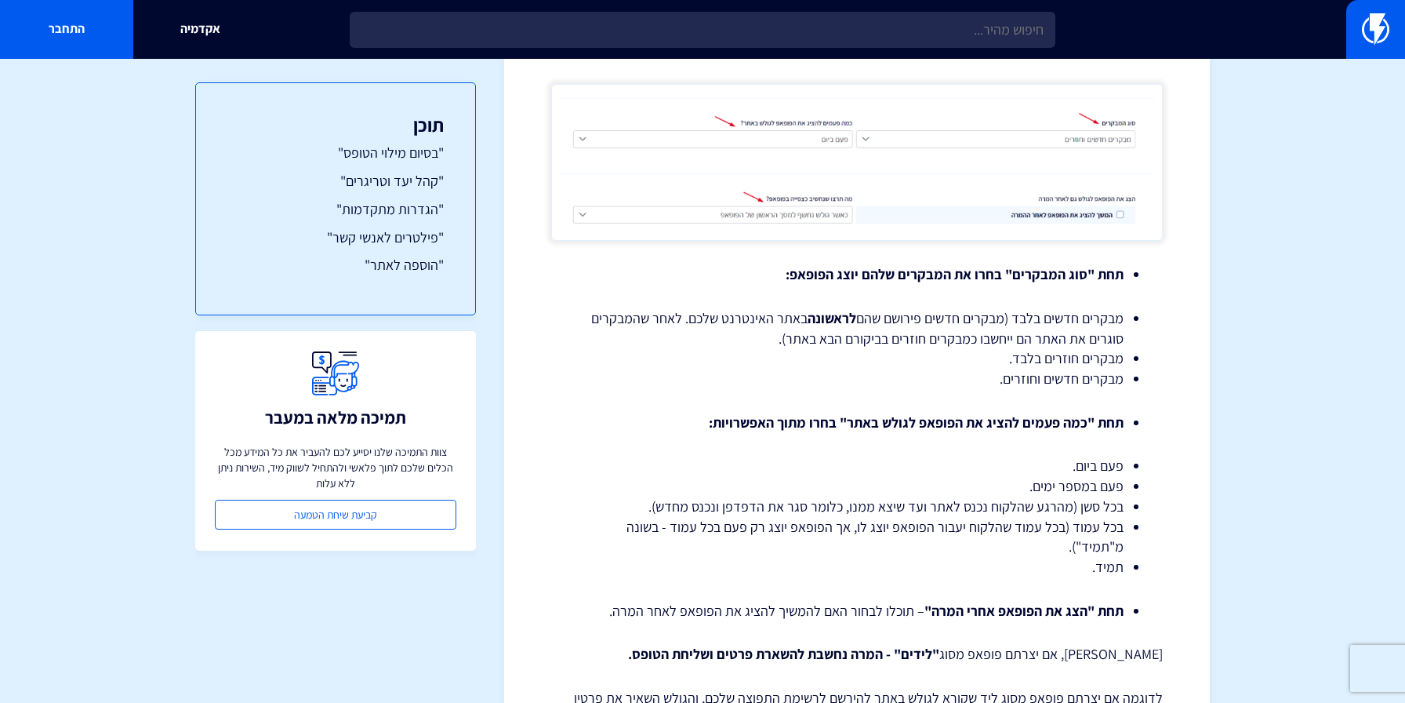
scroll to position [2502, 0]
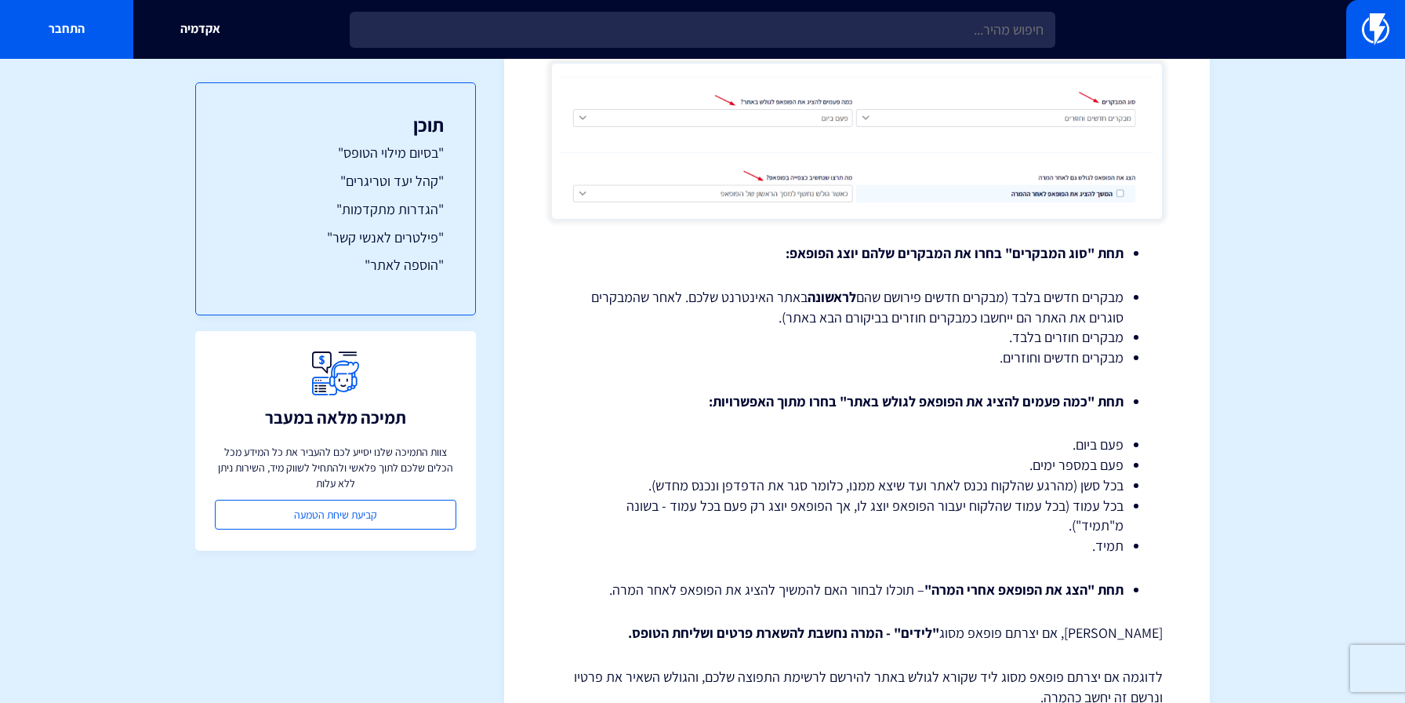
click at [1168, 387] on div "מרכז תמיכה פופאפים פופאפים – קהל יעד והגדרות במאמר זה נפרט על האפשרויות הנמצאות…" at bounding box center [857, 231] width 706 height 5303
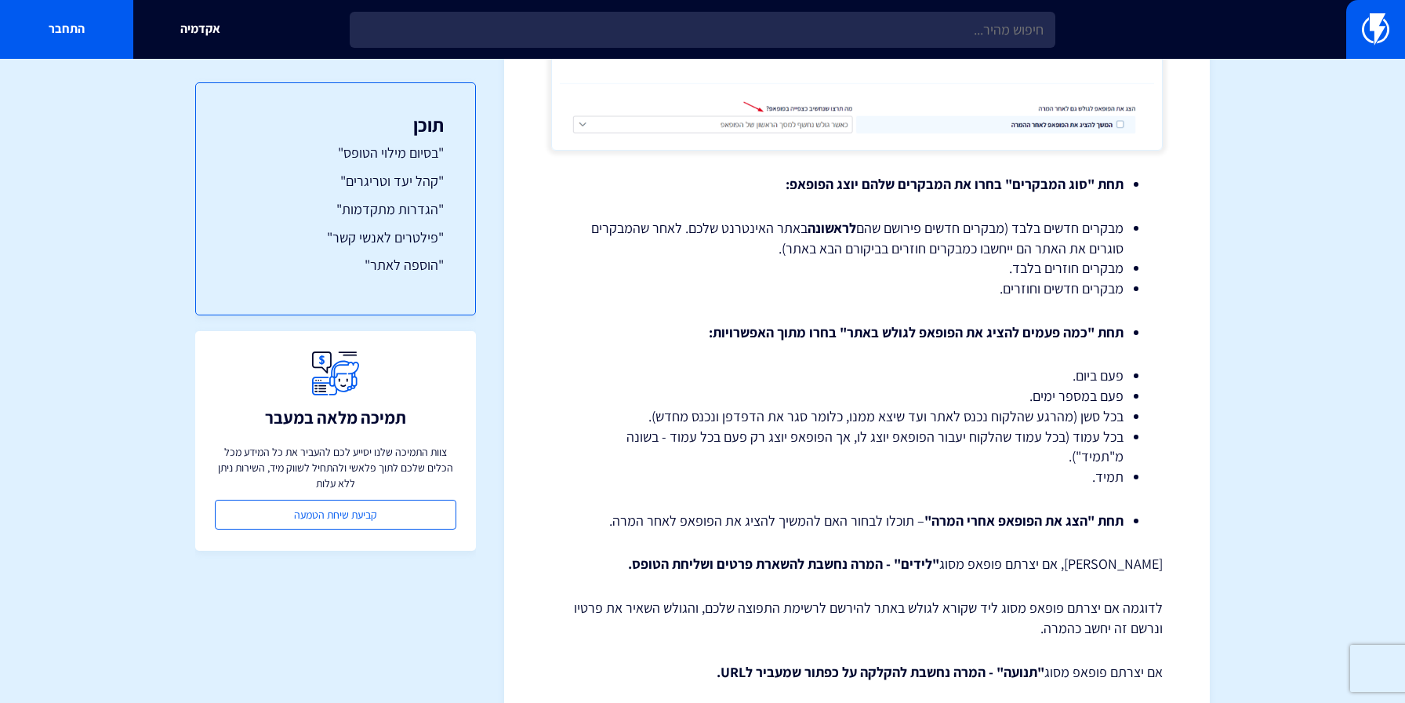
scroll to position [2642, 0]
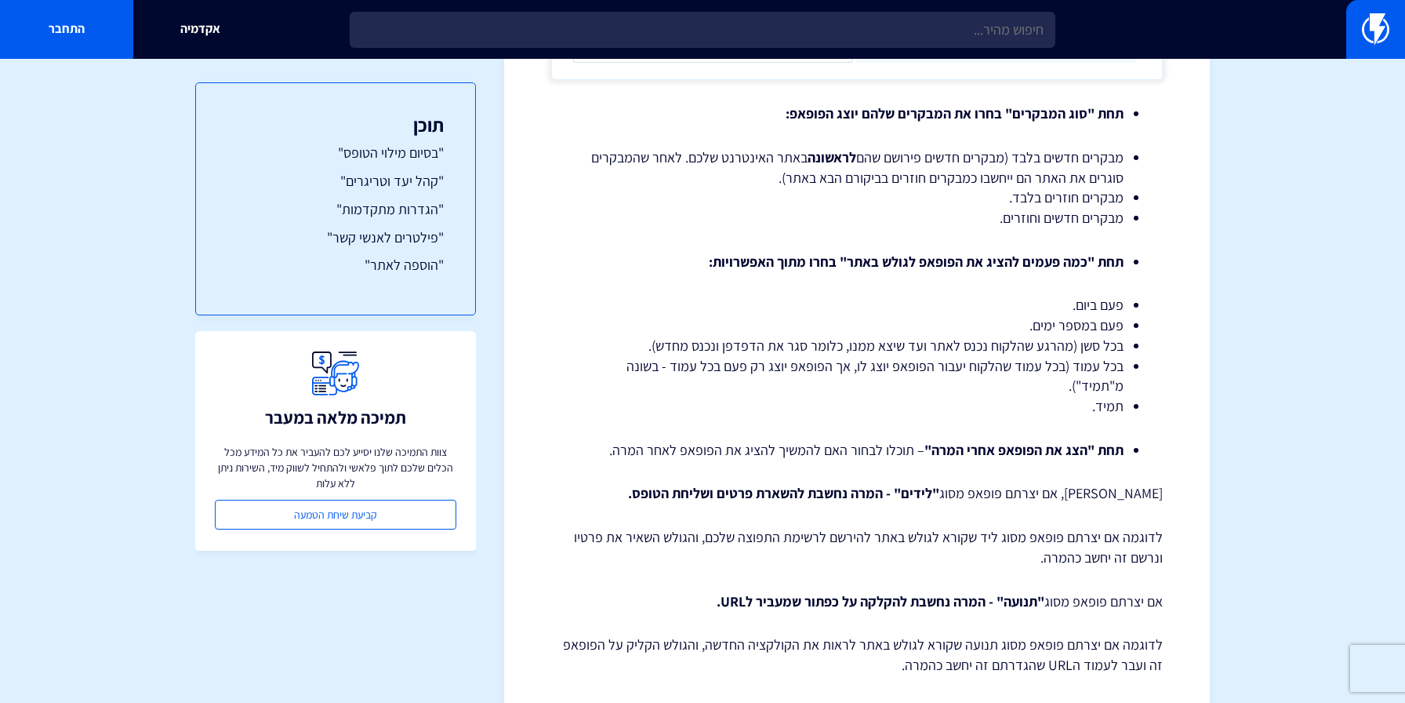
click at [1168, 387] on div "מרכז תמיכה פופאפים פופאפים – קהל יעד והגדרות במאמר זה נפרט על האפשרויות הנמצאות…" at bounding box center [857, 92] width 706 height 5303
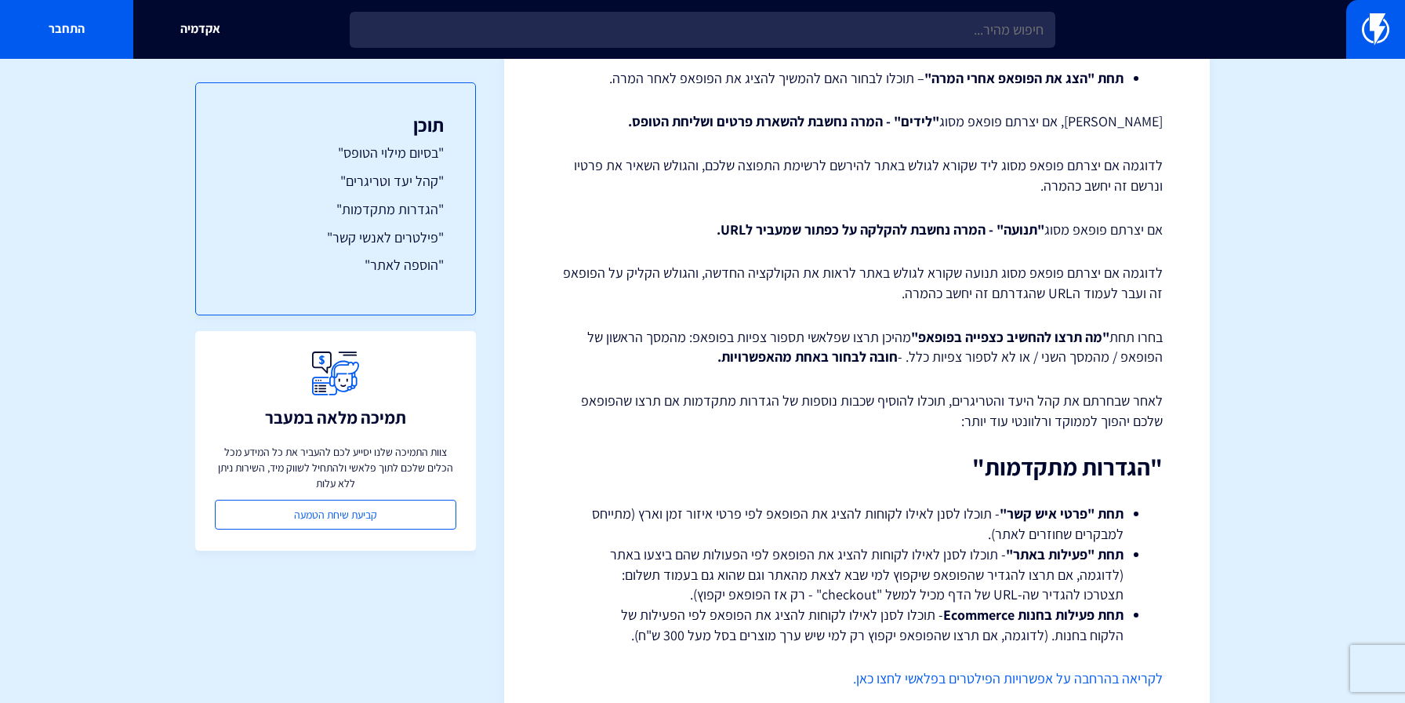
scroll to position [3020, 0]
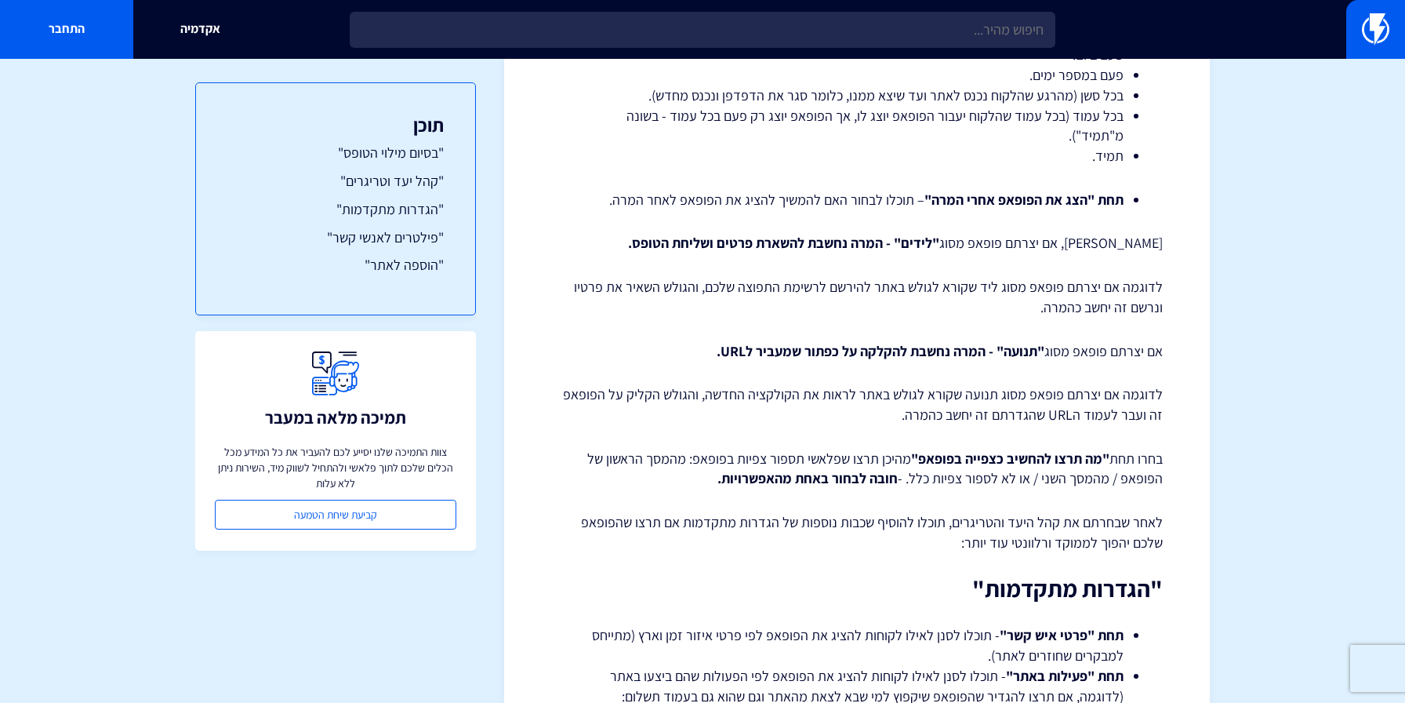
scroll to position [2884, 0]
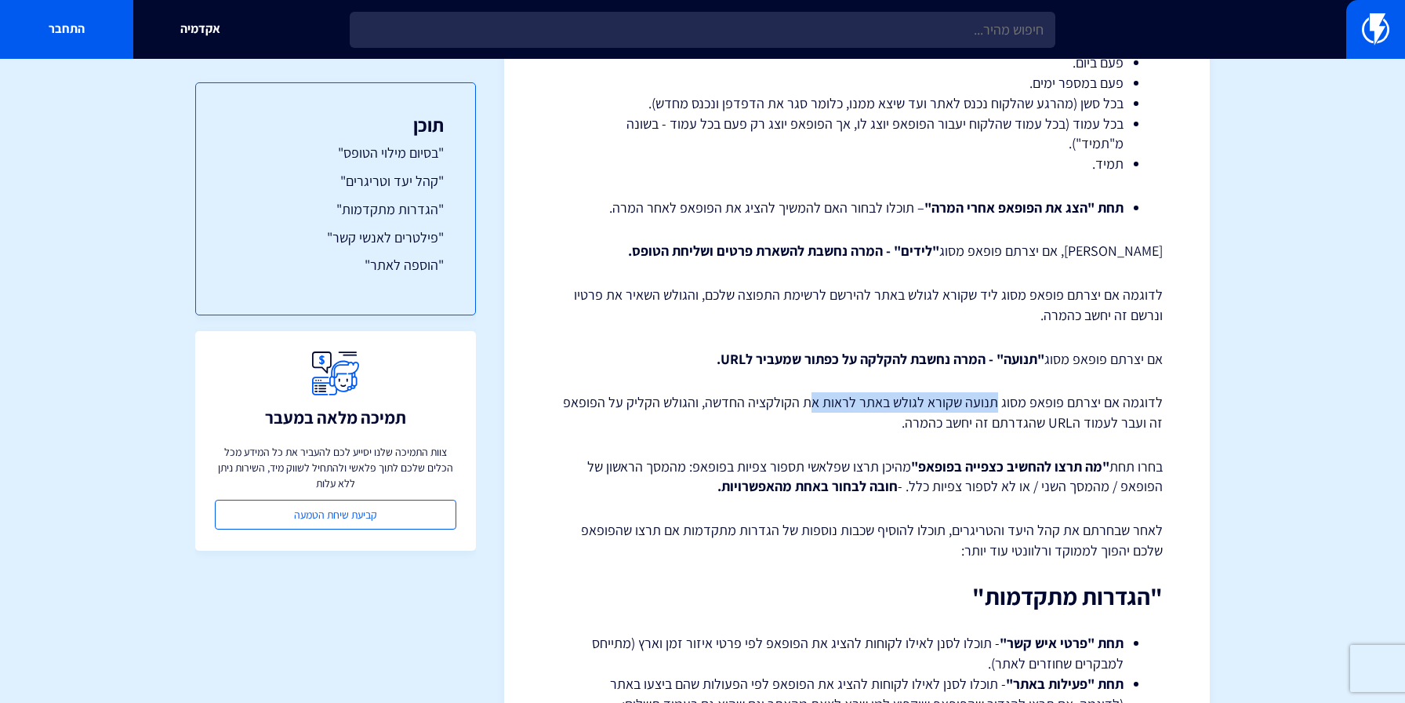
drag, startPoint x: 999, startPoint y: 405, endPoint x: 820, endPoint y: 412, distance: 178.9
click at [820, 412] on p "לדוגמה אם יצרתם פופאפ מסוג תנועה שקורא לגולש באתר לראות את הקולקציה החדשה, והגו…" at bounding box center [857, 412] width 612 height 40
drag, startPoint x: 881, startPoint y: 394, endPoint x: 824, endPoint y: 394, distance: 56.5
click at [844, 394] on p "לדוגמה אם יצרתם פופאפ מסוג תנועה שקורא לגולש באתר לראות את הקולקציה החדשה, והגו…" at bounding box center [857, 412] width 612 height 40
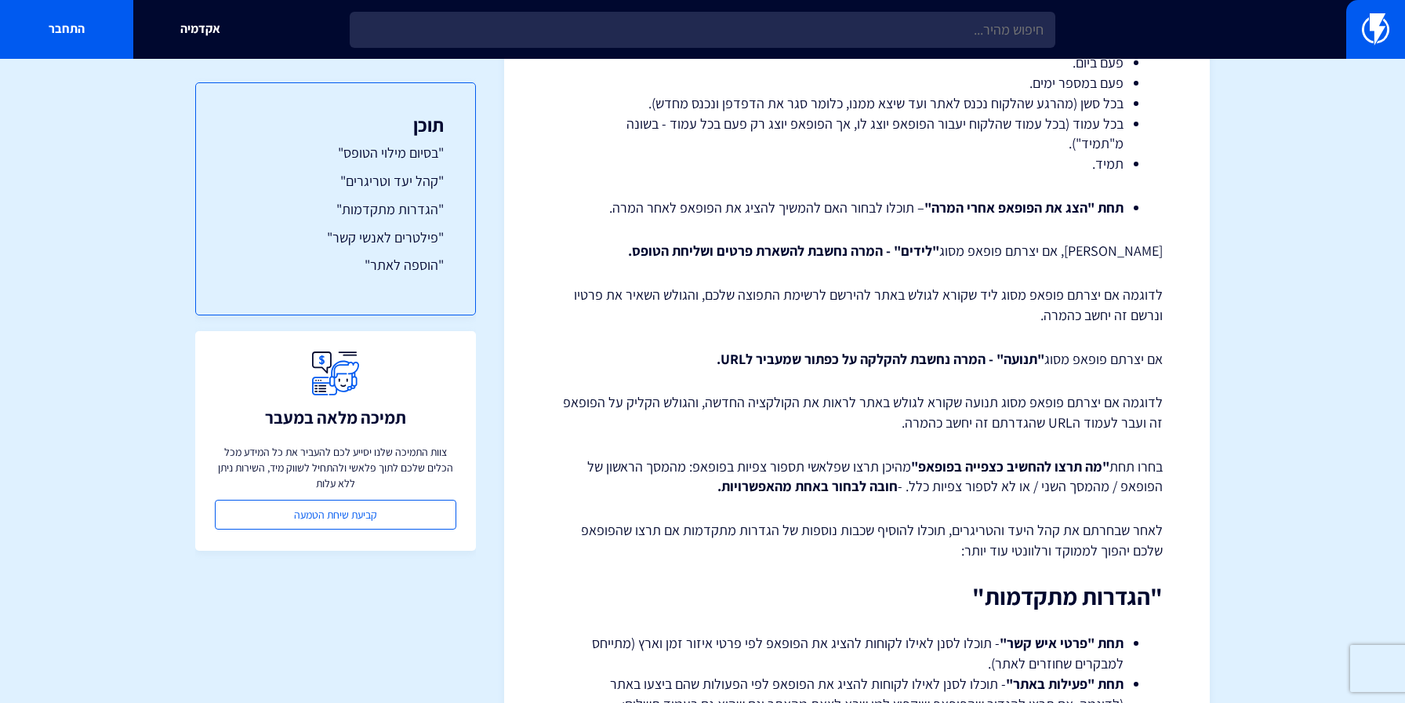
click at [824, 394] on p "לדוגמה אם יצרתם פופאפ מסוג תנועה שקורא לגולש באתר לראות את הקולקציה החדשה, והגו…" at bounding box center [857, 412] width 612 height 40
drag, startPoint x: 837, startPoint y: 396, endPoint x: 714, endPoint y: 402, distance: 123.3
click at [714, 402] on p "לדוגמה אם יצרתם פופאפ מסוג תנועה שקורא לגולש באתר לראות את הקולקציה החדשה, והגו…" at bounding box center [857, 412] width 612 height 40
drag, startPoint x: 714, startPoint y: 402, endPoint x: 574, endPoint y: 407, distance: 139.7
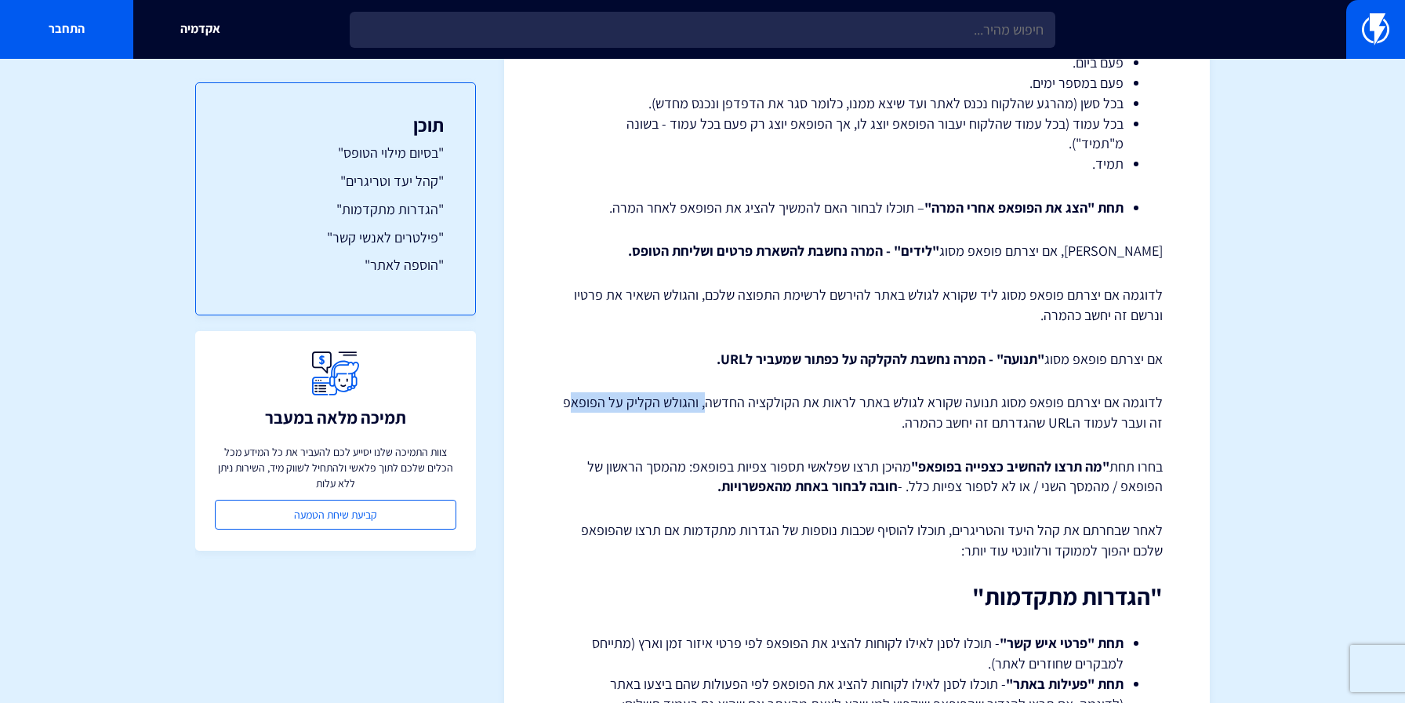
click at [574, 407] on p "לדוגמה אם יצרתם פופאפ מסוג תנועה שקורא לגולש באתר לראות את הקולקציה החדשה, והגו…" at bounding box center [857, 412] width 612 height 40
drag, startPoint x: 1064, startPoint y: 415, endPoint x: 888, endPoint y: 426, distance: 176.8
click at [893, 422] on p "לדוגמה אם יצרתם פופאפ מסוג תנועה שקורא לגולש באתר לראות את הקולקציה החדשה, והגו…" at bounding box center [857, 412] width 612 height 40
click at [888, 426] on p "לדוגמה אם יצרתם פופאפ מסוג תנועה שקורא לגולש באתר לראות את הקולקציה החדשה, והגו…" at bounding box center [857, 412] width 612 height 40
drag, startPoint x: 1140, startPoint y: 463, endPoint x: 1018, endPoint y: 463, distance: 122.3
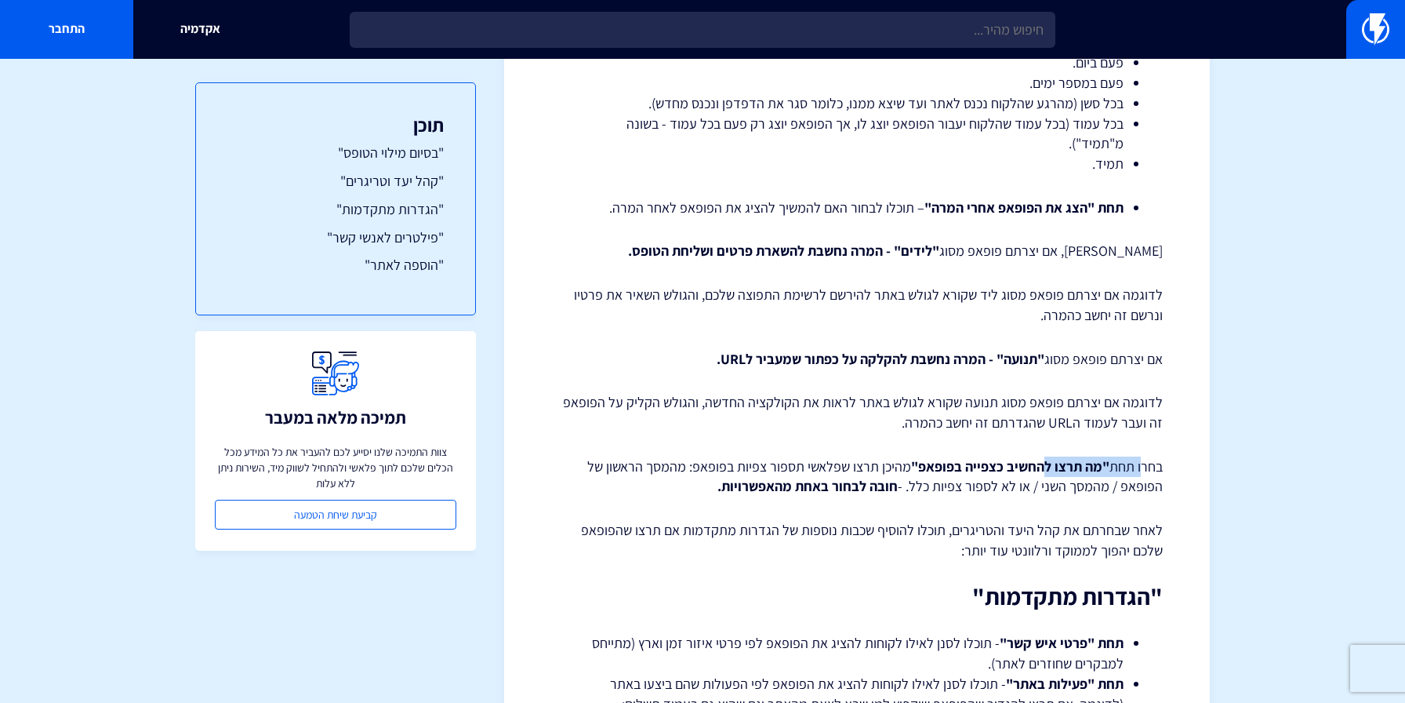
click at [1018, 463] on p "בחרו תחת "מה תרצו להחשיב כצפייה בפופאפ" מהיכן תרצו שפלאשי תספור צפיות בפופאפ: מ…" at bounding box center [857, 476] width 612 height 40
click at [1018, 463] on strong ""מה תרצו להחשיב כצפייה בפופאפ"" at bounding box center [1010, 466] width 198 height 18
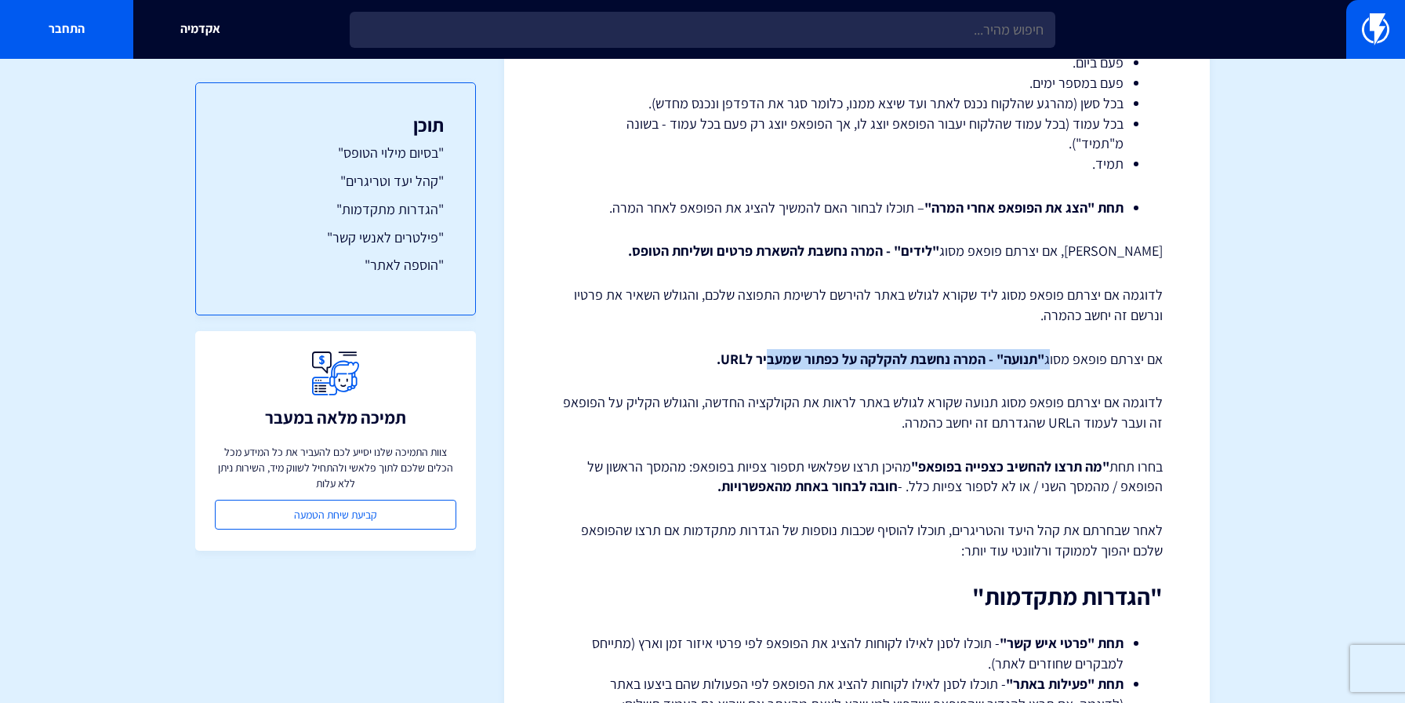
drag, startPoint x: 1050, startPoint y: 351, endPoint x: 766, endPoint y: 354, distance: 283.9
click at [766, 354] on p "אם יצרתם פופאפ מסוג "תנועה" - המרה נחשבת להקלקה על כפתור שמעביר לURL." at bounding box center [857, 359] width 612 height 20
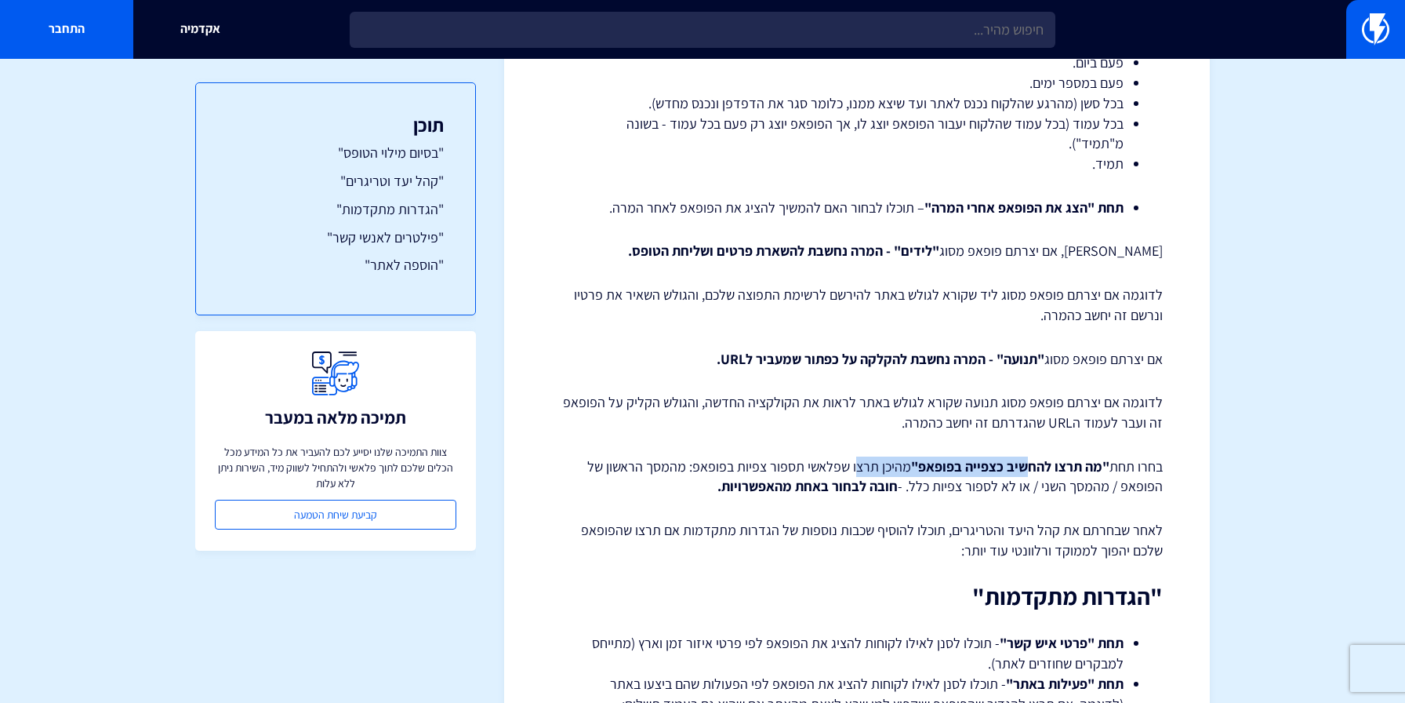
drag, startPoint x: 1025, startPoint y: 465, endPoint x: 834, endPoint y: 465, distance: 190.5
click at [840, 465] on p "בחרו תחת "מה תרצו להחשיב כצפייה בפופאפ" מהיכן תרצו שפלאשי תספור צפיות בפופאפ: מ…" at bounding box center [857, 476] width 612 height 40
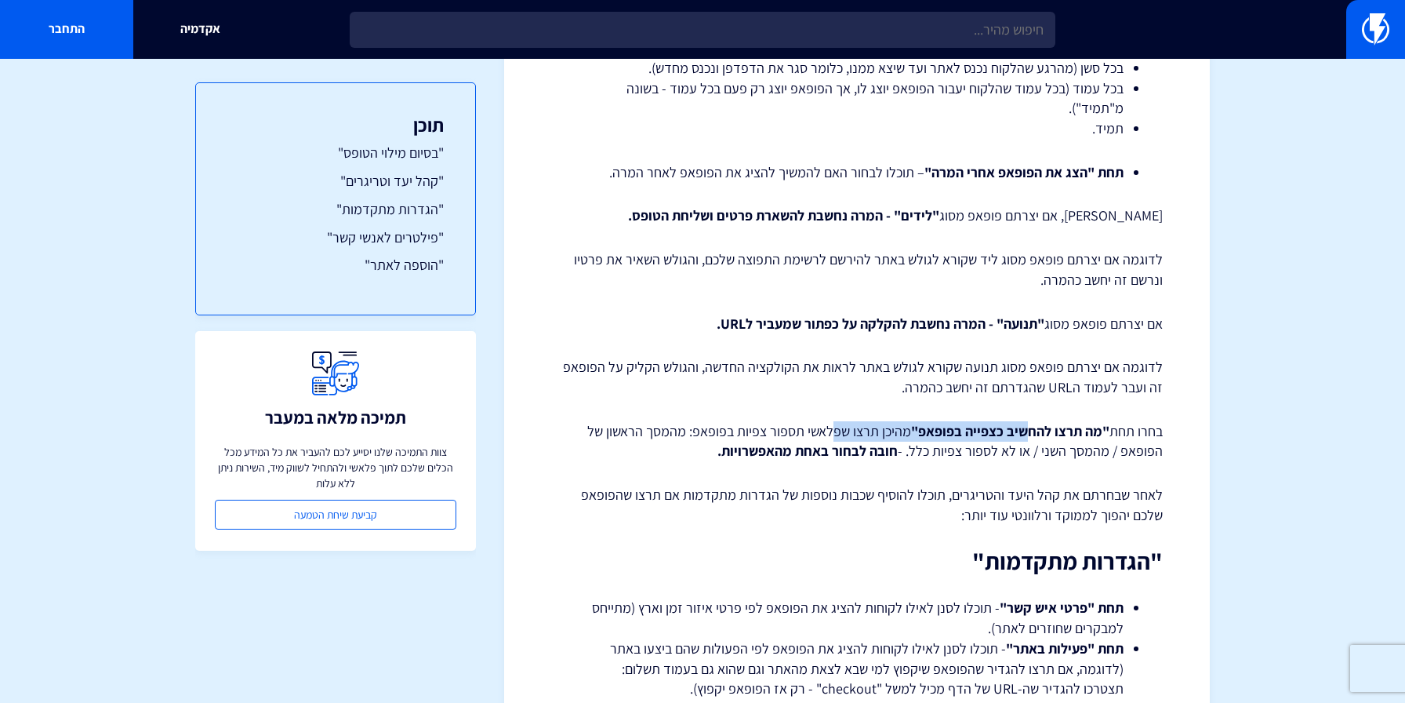
scroll to position [2948, 0]
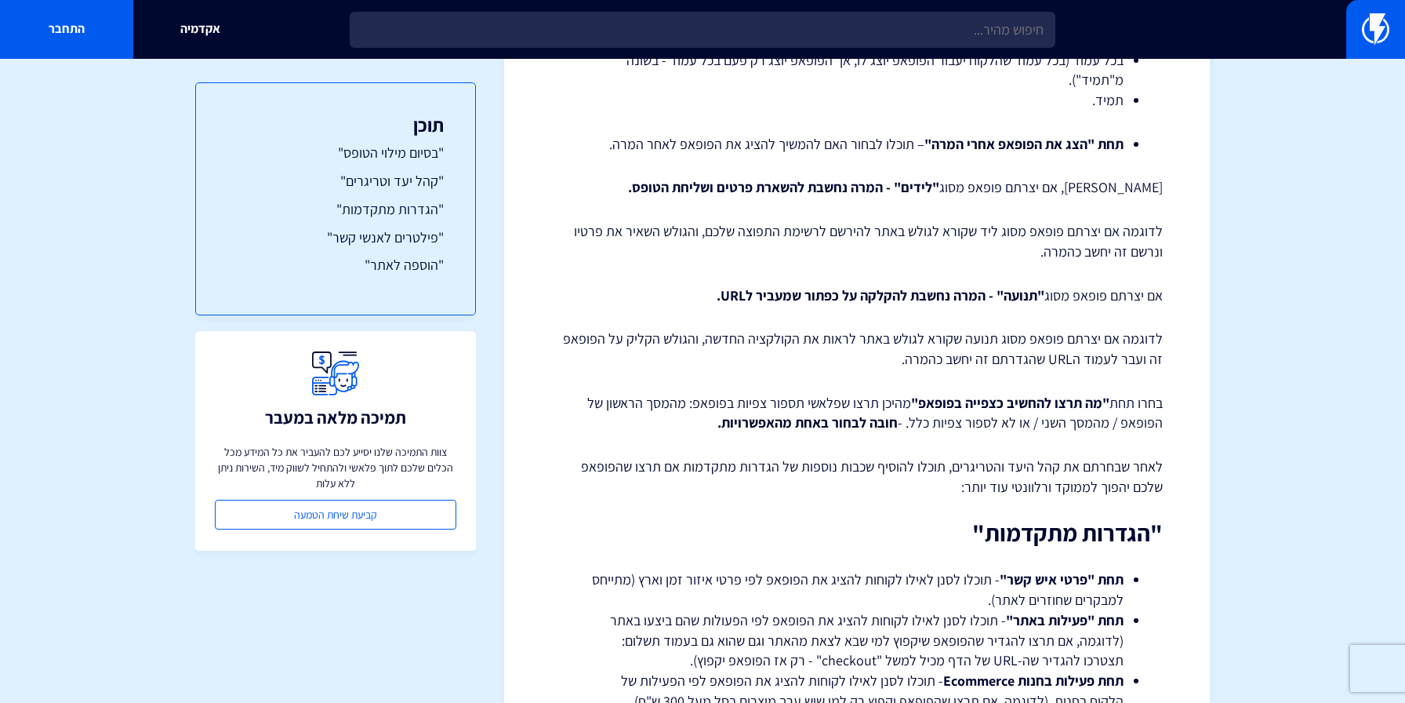
drag, startPoint x: 850, startPoint y: 403, endPoint x: 696, endPoint y: 408, distance: 153.8
click at [696, 407] on p "בחרו תחת "מה תרצו להחשיב כצפייה בפופאפ" מהיכן תרצו שפלאשי תספור צפיות בפופאפ: מ…" at bounding box center [857, 413] width 612 height 40
drag, startPoint x: 1116, startPoint y: 428, endPoint x: 983, endPoint y: 430, distance: 133.3
click at [985, 428] on p "בחרו תחת "מה תרצו להחשיב כצפייה בפופאפ" מהיכן תרצו שפלאשי תספור צפיות בפופאפ: מ…" at bounding box center [857, 413] width 612 height 40
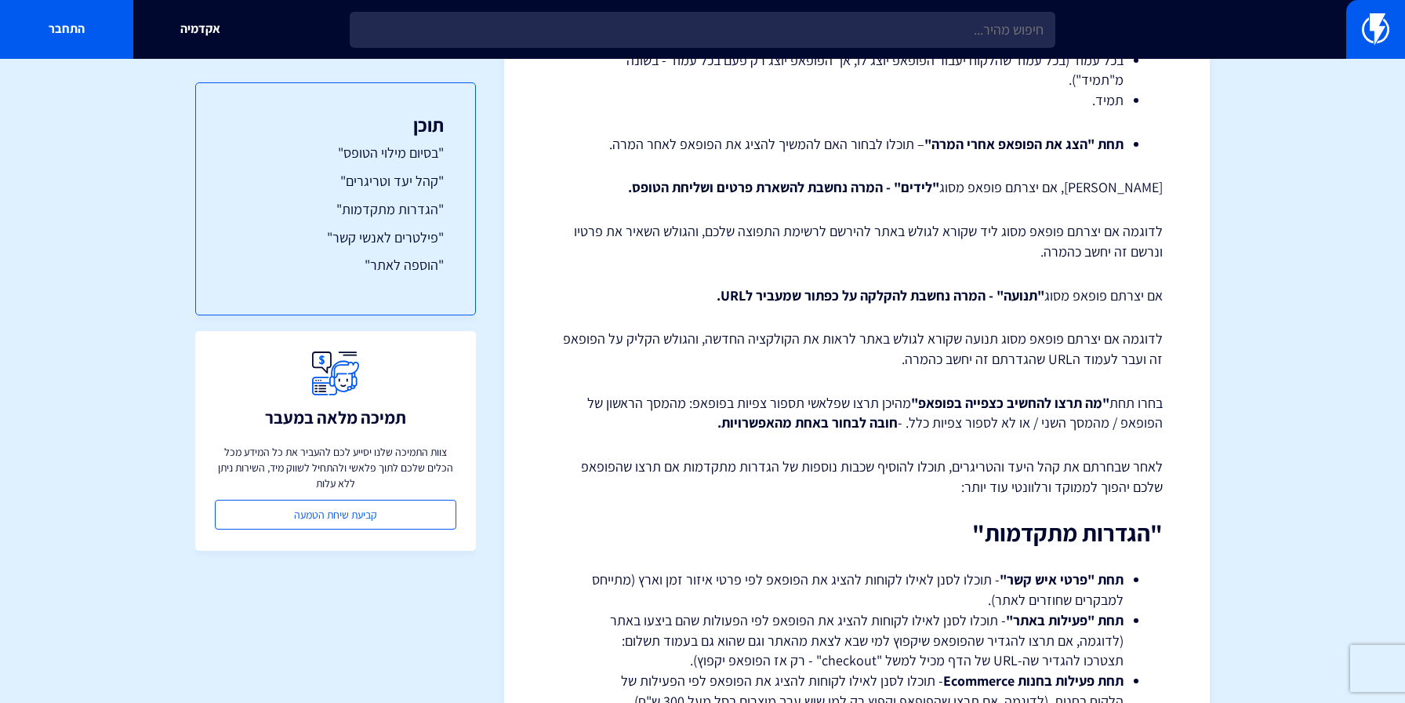
click at [934, 465] on p "לאחר שבחרתם את קהל היעד והטריגרים, תוכלו להוסיף שכבות נוספות של הגדרות מתקדמות …" at bounding box center [857, 476] width 612 height 40
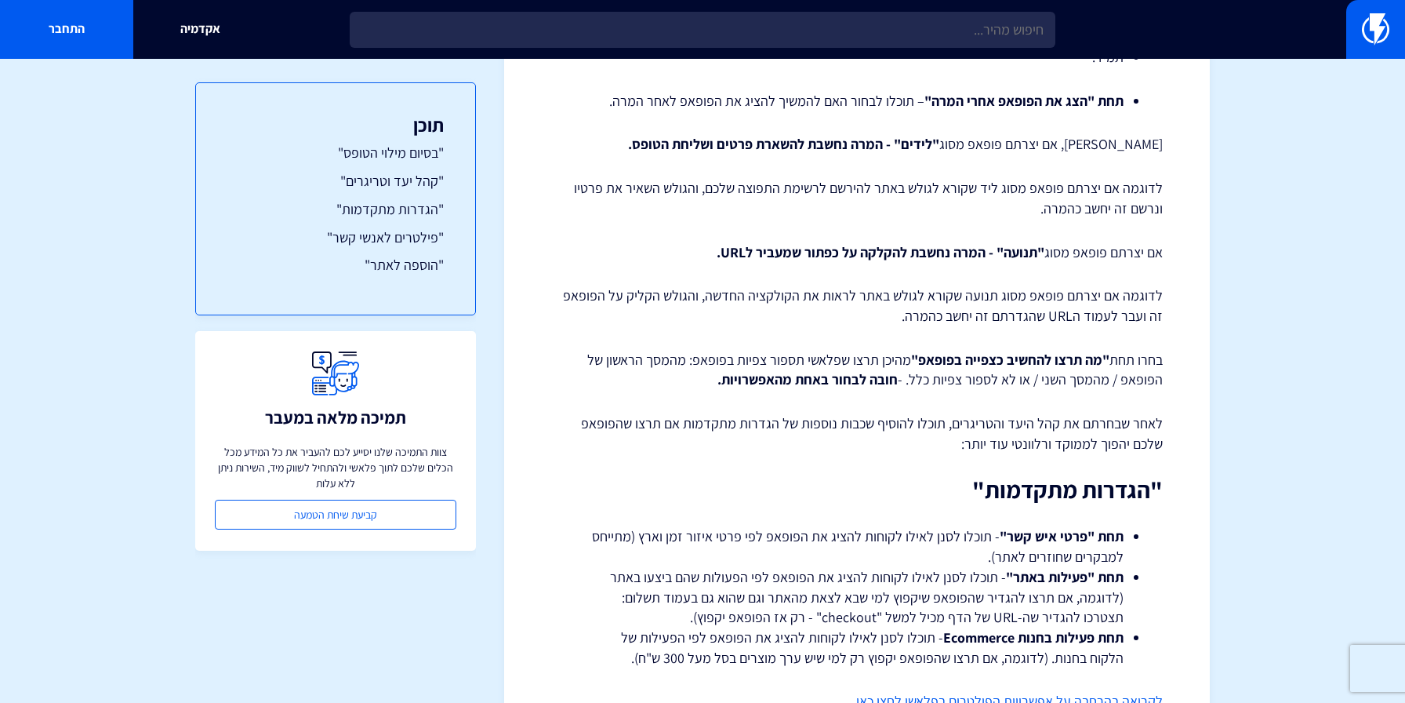
scroll to position [3006, 0]
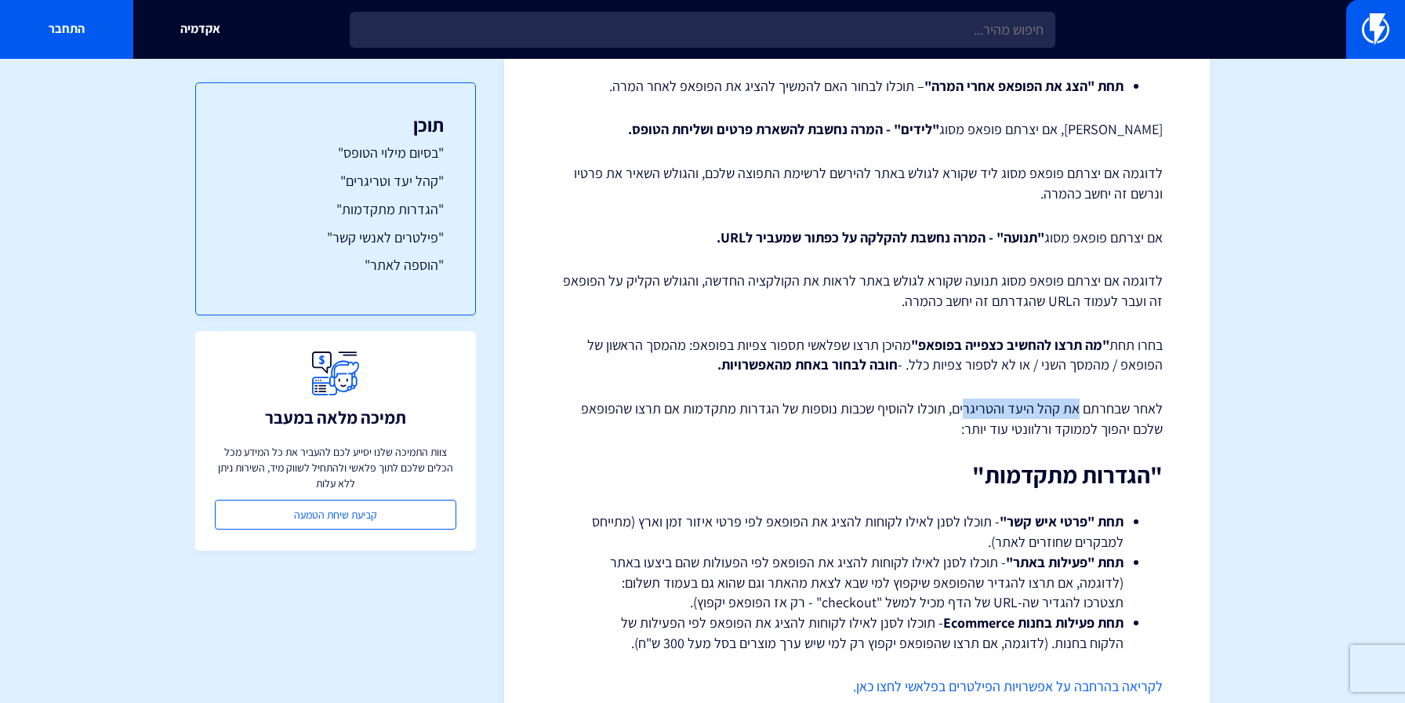
drag, startPoint x: 1077, startPoint y: 401, endPoint x: 916, endPoint y: 424, distance: 162.3
click at [925, 421] on p "לאחר שבחרתם את קהל היעד והטריגרים, תוכלו להוסיף שכבות נוספות של הגדרות מתקדמות …" at bounding box center [857, 418] width 612 height 40
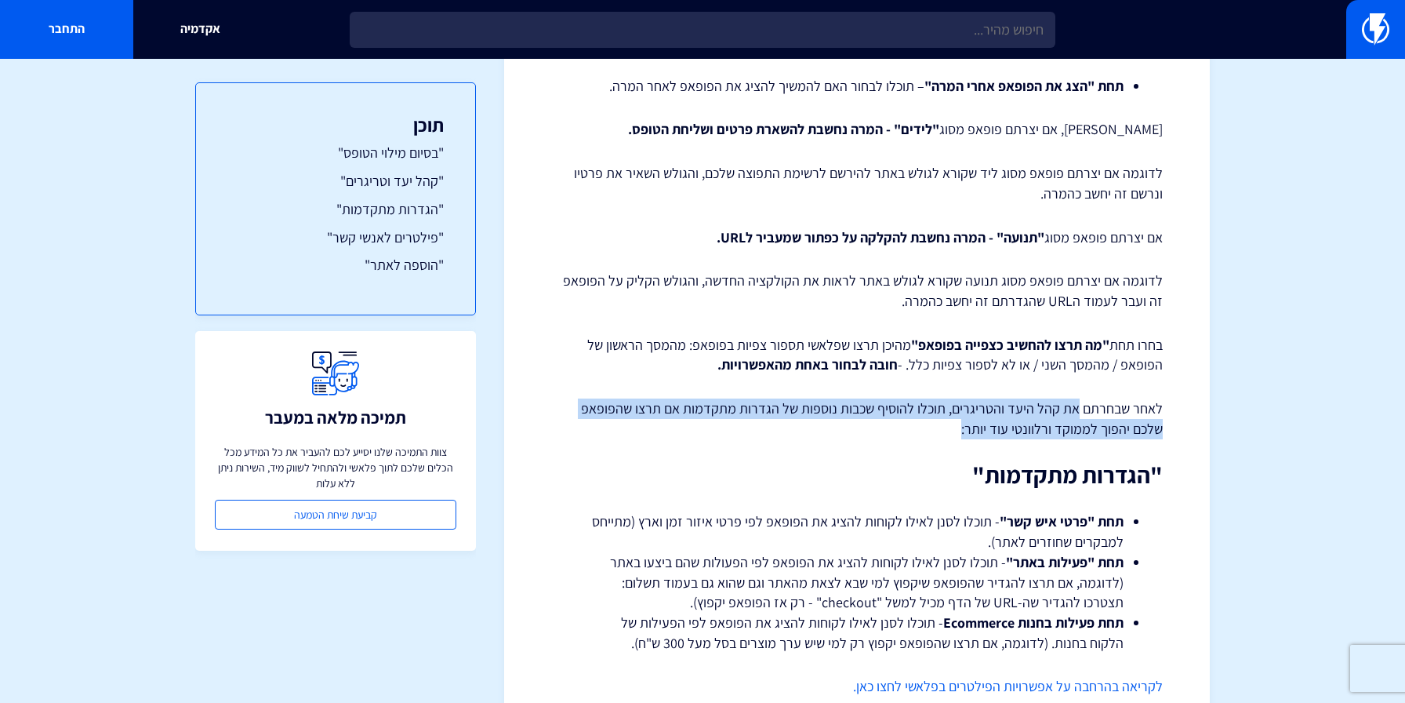
click at [916, 424] on p "לאחר שבחרתם את קהל היעד והטריגרים, תוכלו להוסיף שכבות נוספות של הגדרות מתקדמות …" at bounding box center [857, 418] width 612 height 40
drag, startPoint x: 892, startPoint y: 407, endPoint x: 761, endPoint y: 428, distance: 131.9
click at [770, 423] on p "לאחר שבחרתם את קהל היעד והטריגרים, תוכלו להוסיף שכבות נוספות של הגדרות מתקדמות …" at bounding box center [857, 418] width 612 height 40
click at [761, 428] on p "לאחר שבחרתם את קהל היעד והטריגרים, תוכלו להוסיף שכבות נוספות של הגדרות מתקדמות …" at bounding box center [857, 418] width 612 height 40
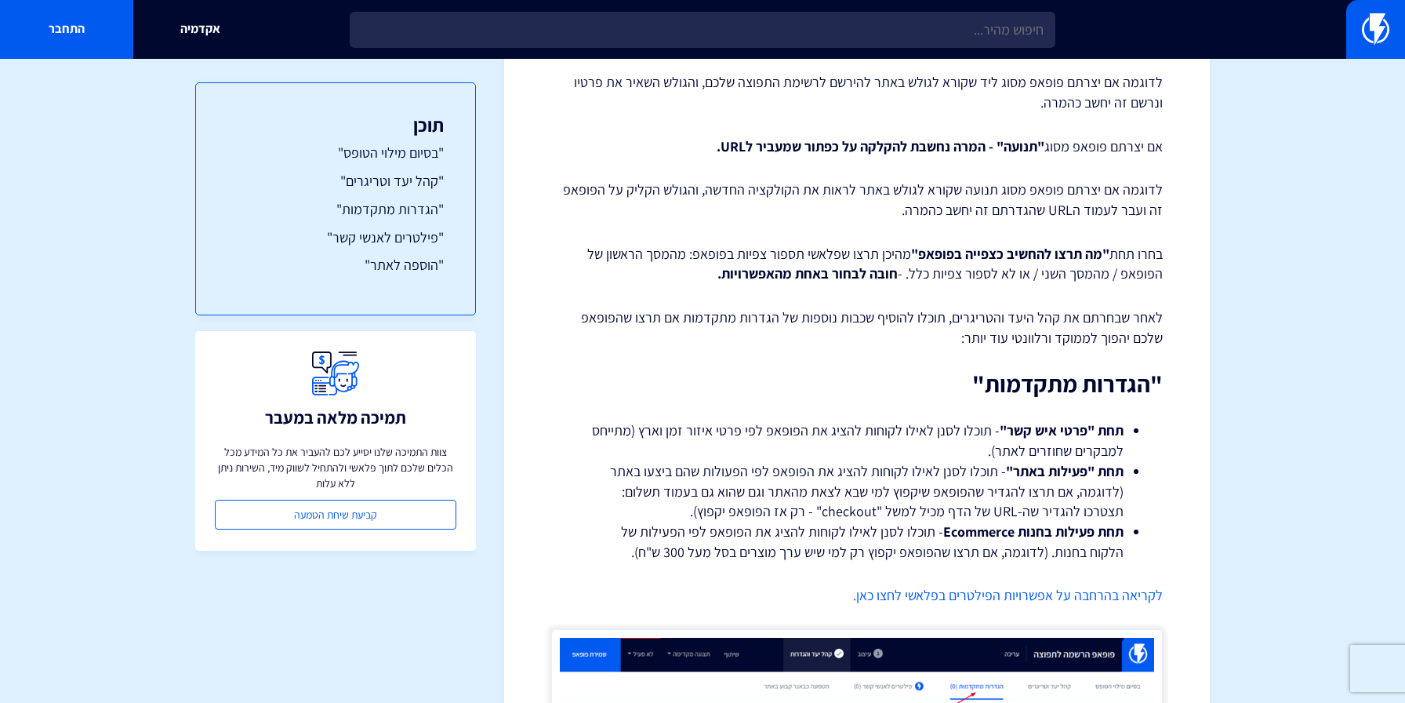
scroll to position [3105, 0]
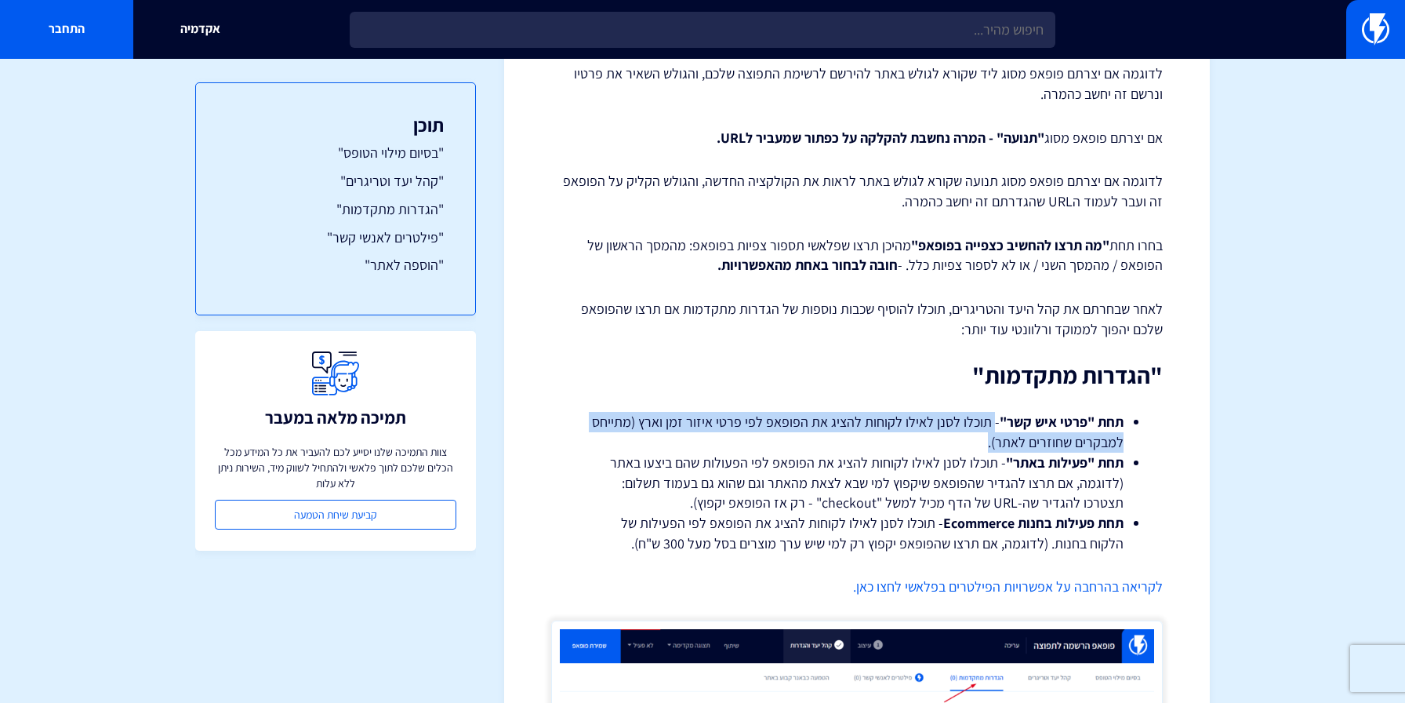
drag, startPoint x: 995, startPoint y: 429, endPoint x: 802, endPoint y: 445, distance: 193.6
click at [802, 445] on li "תחת "פרטי איש קשר" - תוכלו לסנן לאילו לקוחות להציג את הפופאפ לפי פרטי איזור זמן…" at bounding box center [856, 432] width 533 height 40
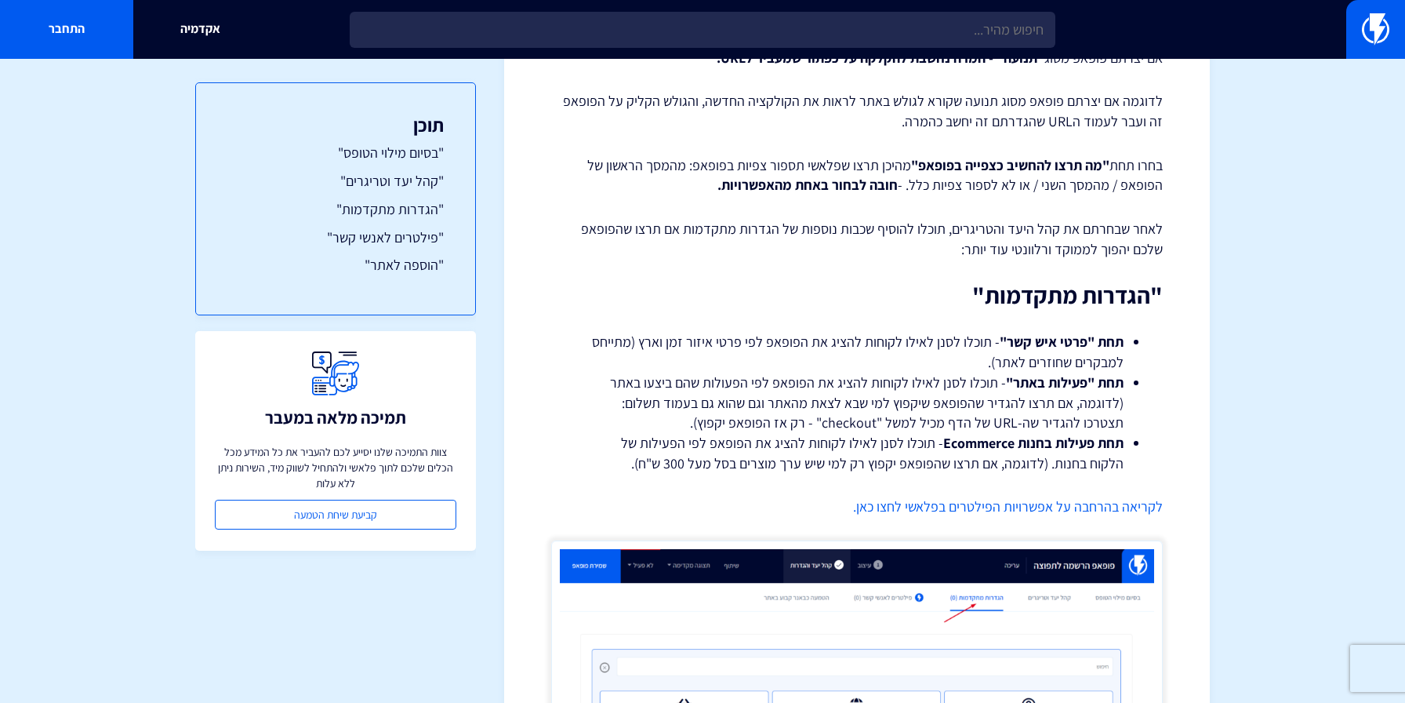
scroll to position [3229, 0]
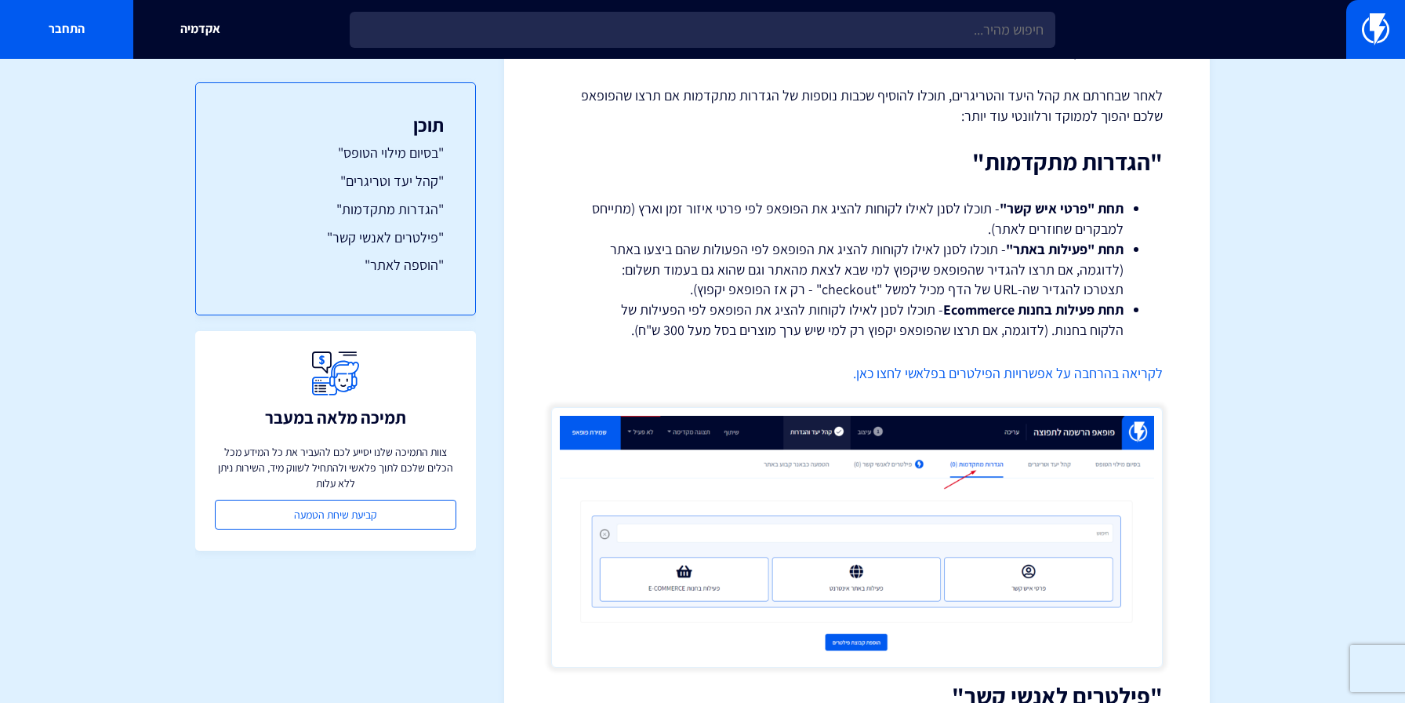
scroll to position [3322, 0]
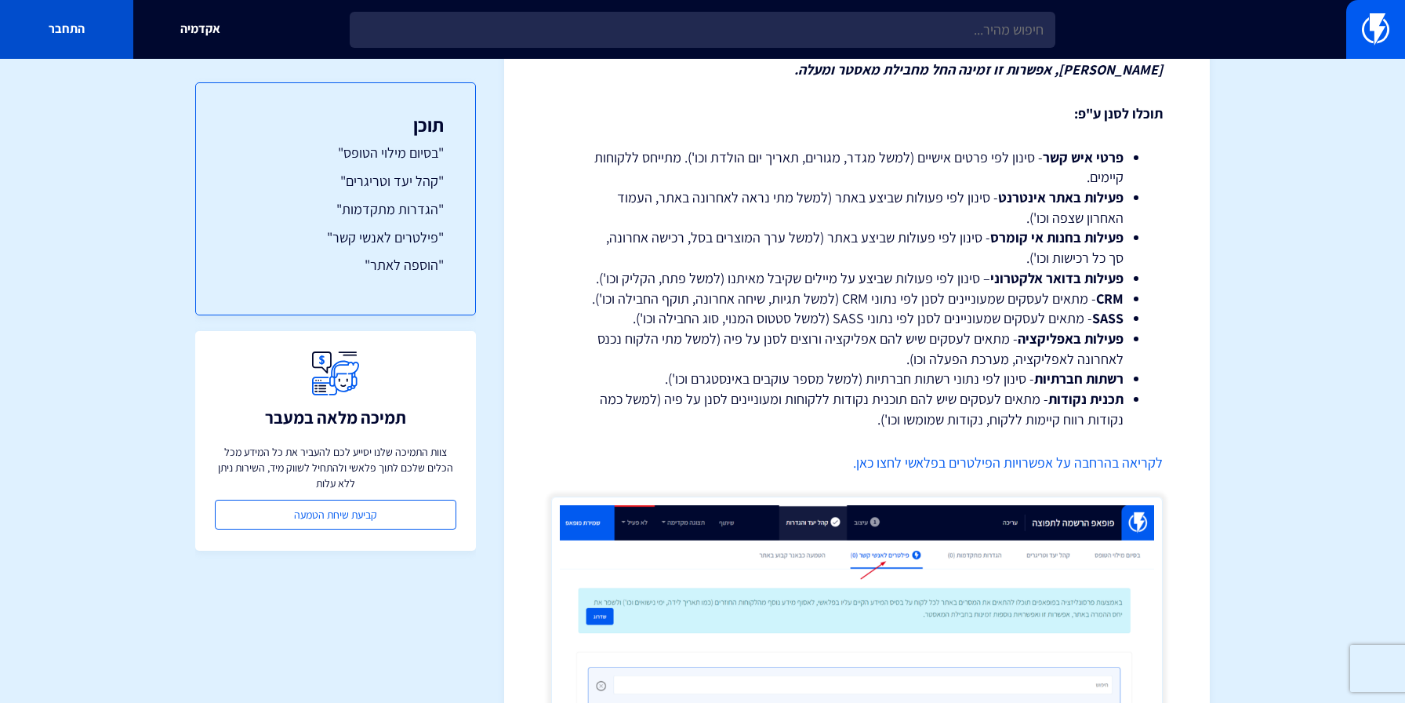
scroll to position [3957, 0]
